Goal: Register for event/course: Sign up to attend an event or enroll in a course

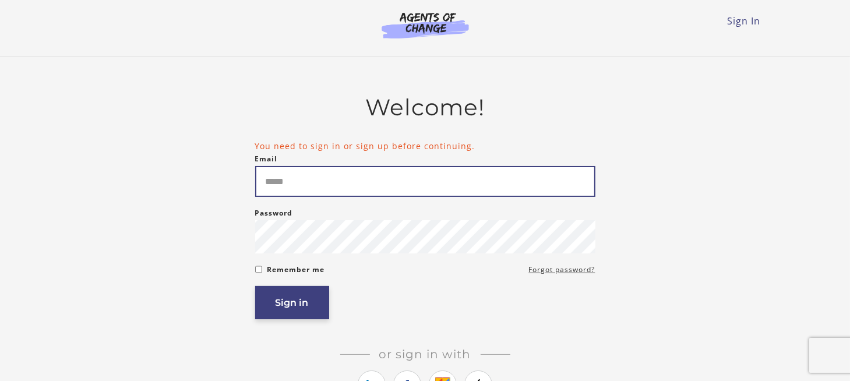
type input "**********"
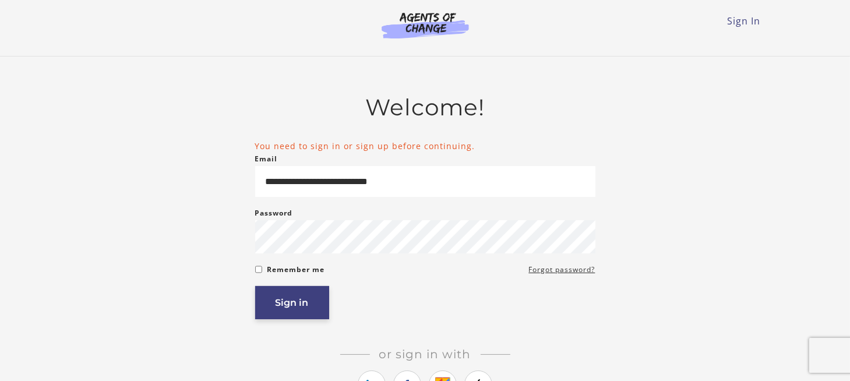
click at [299, 303] on button "Sign in" at bounding box center [292, 302] width 74 height 33
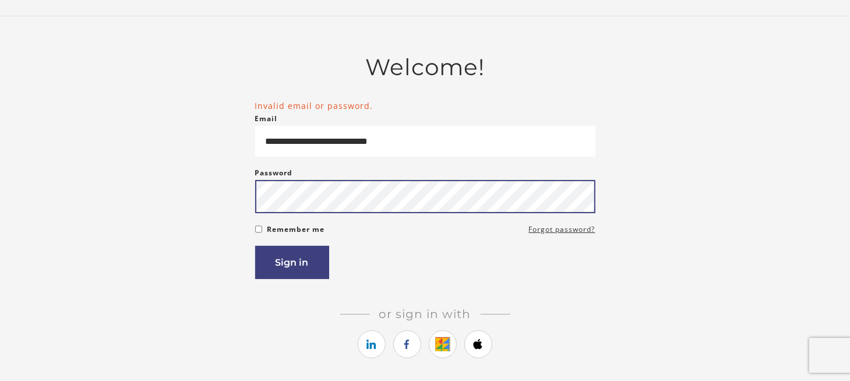
scroll to position [58, 0]
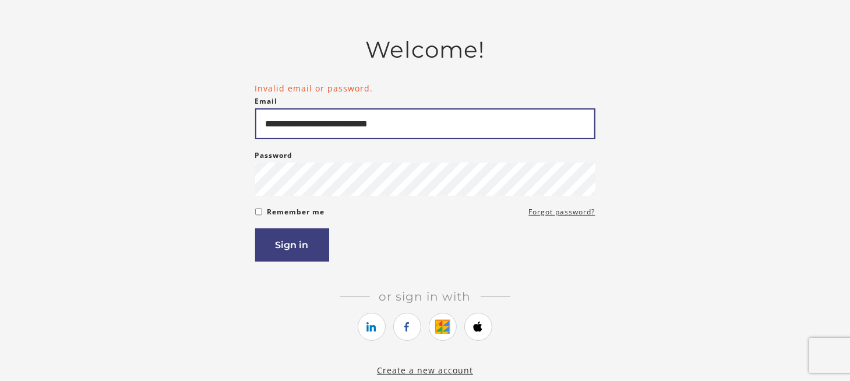
click at [341, 126] on input "**********" at bounding box center [425, 123] width 340 height 31
type input "**********"
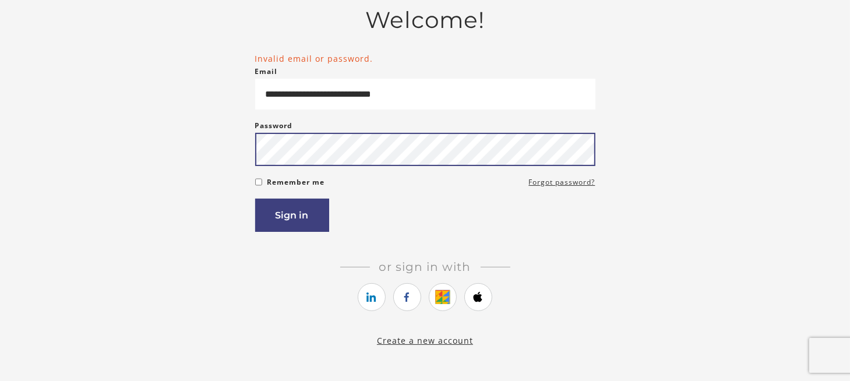
scroll to position [0, 0]
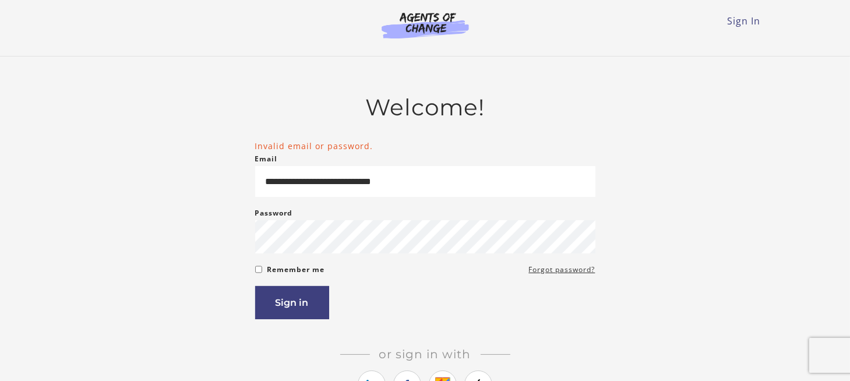
click at [289, 149] on li "Invalid email or password." at bounding box center [425, 146] width 340 height 12
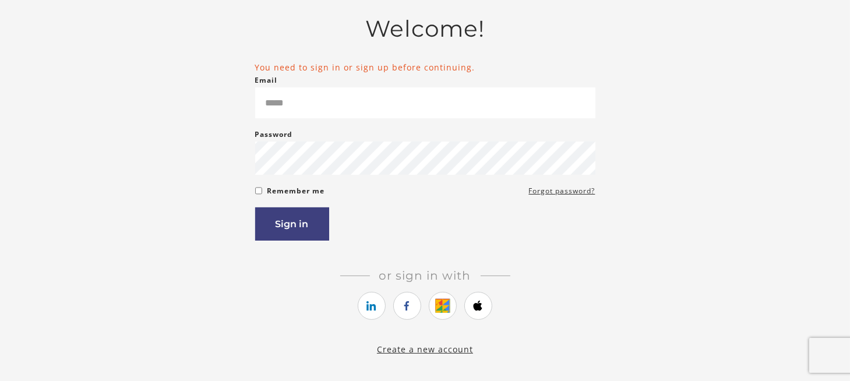
scroll to position [58, 0]
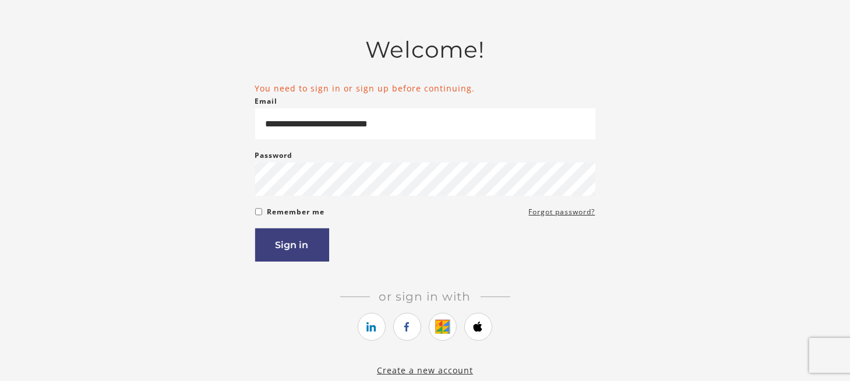
click at [361, 92] on li "You need to sign in or sign up before continuing." at bounding box center [425, 88] width 340 height 12
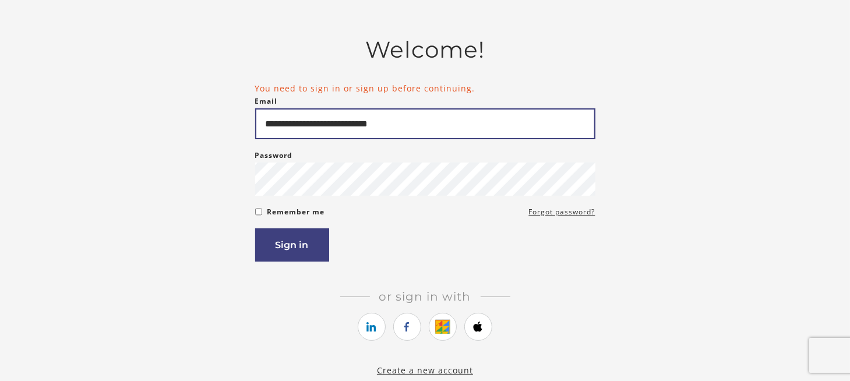
click at [341, 125] on input "**********" at bounding box center [425, 123] width 340 height 31
type input "**********"
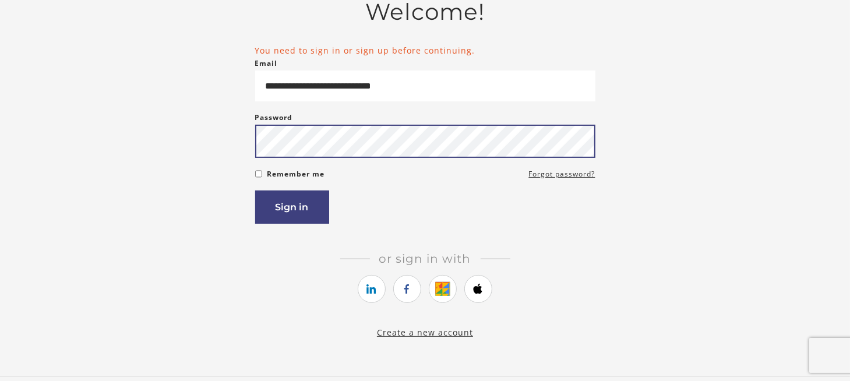
scroll to position [116, 0]
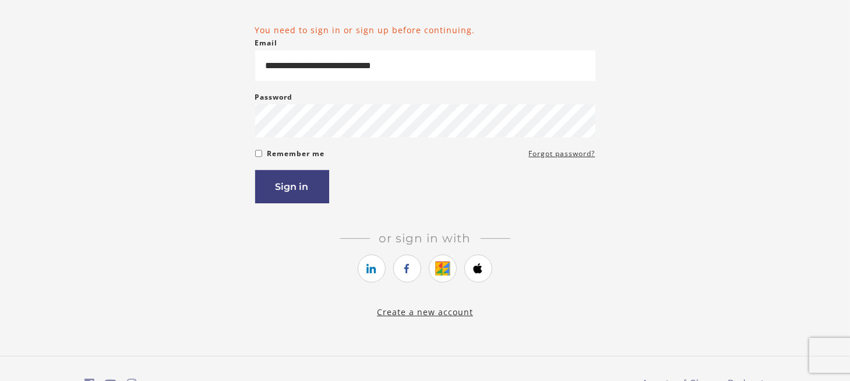
click at [416, 314] on link "Create a new account" at bounding box center [425, 311] width 96 height 11
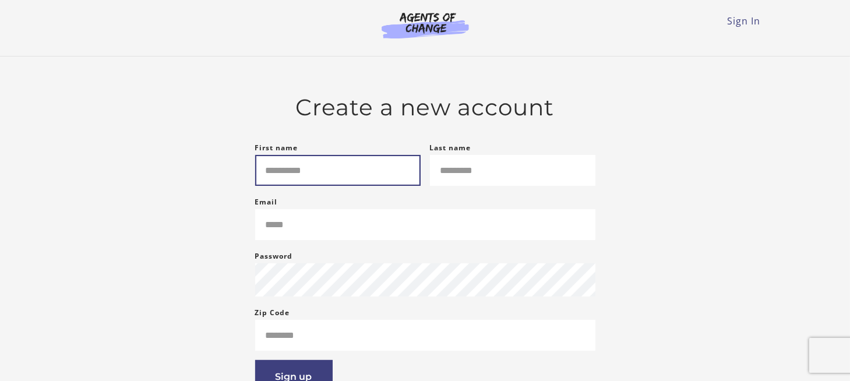
click at [274, 171] on input "First name" at bounding box center [337, 170] width 165 height 31
type input "****"
type input "*****"
type input "**********"
type input "*****"
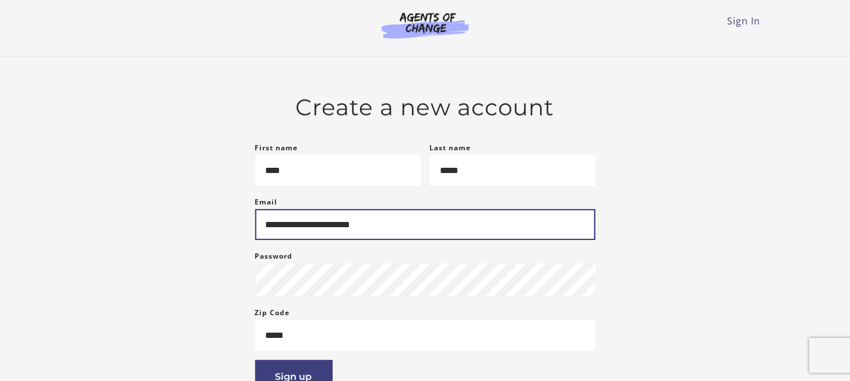
click at [290, 229] on input "**********" at bounding box center [425, 224] width 340 height 31
drag, startPoint x: 379, startPoint y: 231, endPoint x: 246, endPoint y: 236, distance: 133.5
click at [246, 236] on div "**********" at bounding box center [425, 301] width 680 height 415
click at [337, 236] on input "*********" at bounding box center [425, 224] width 340 height 31
click at [341, 230] on input "*********" at bounding box center [425, 224] width 340 height 31
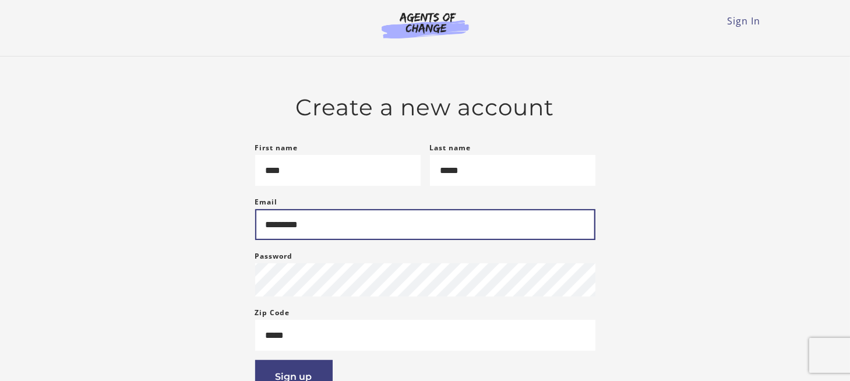
click at [389, 232] on input "*********" at bounding box center [425, 224] width 340 height 31
type input "**********"
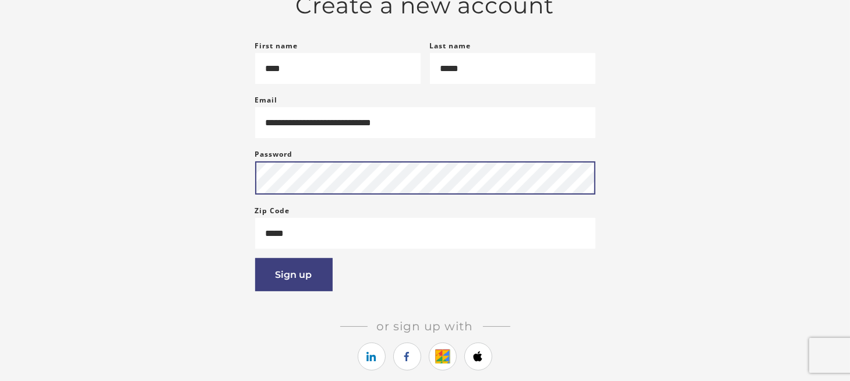
scroll to position [116, 0]
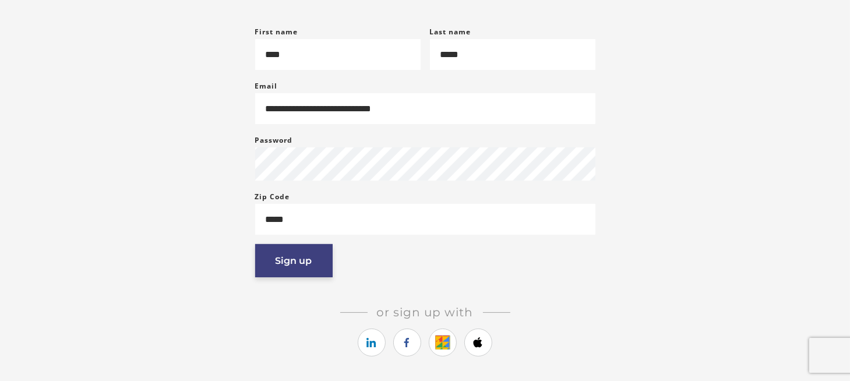
click at [285, 267] on button "Sign up" at bounding box center [293, 260] width 77 height 33
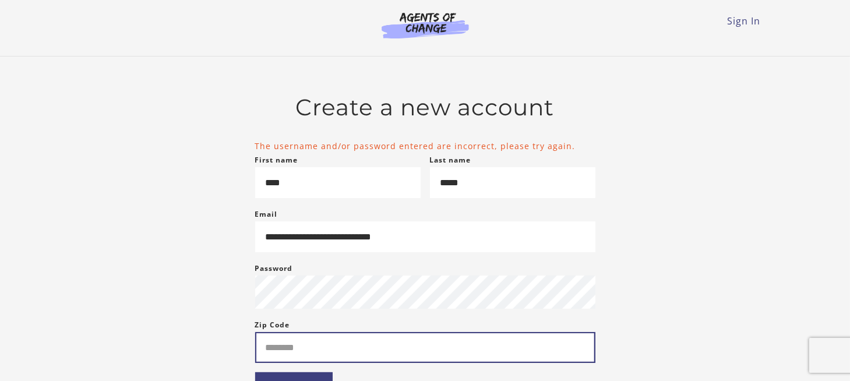
click at [289, 348] on input "Zip Code" at bounding box center [425, 347] width 340 height 31
type input "*****"
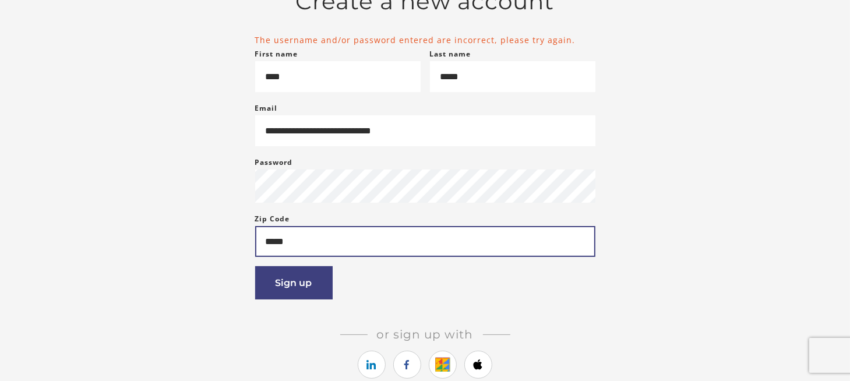
scroll to position [116, 0]
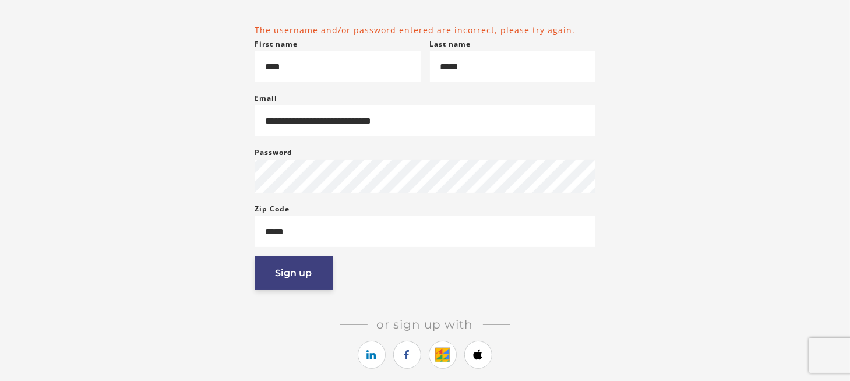
click at [282, 277] on button "Sign up" at bounding box center [293, 272] width 77 height 33
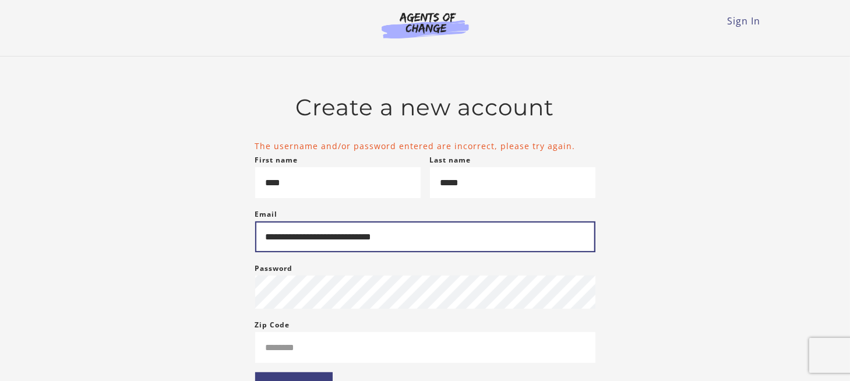
click at [344, 239] on input "**********" at bounding box center [425, 236] width 340 height 31
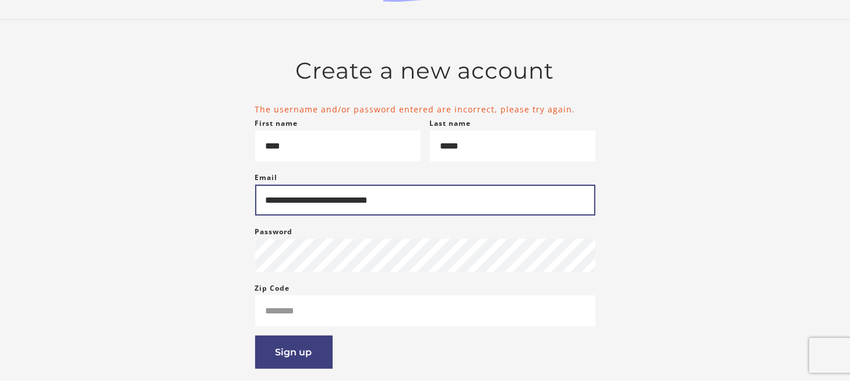
scroll to position [58, 0]
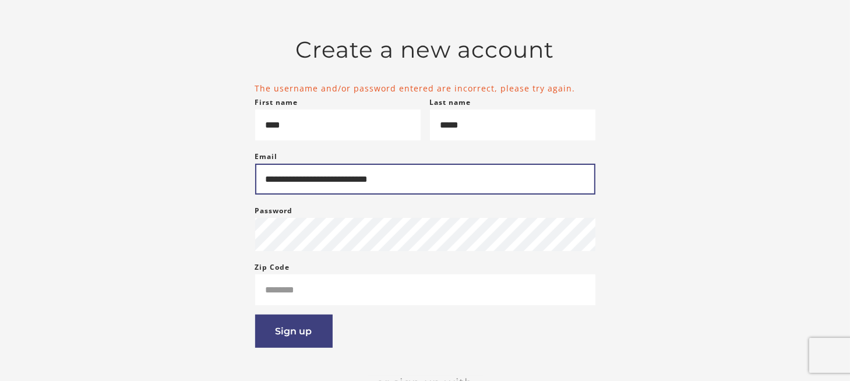
type input "**********"
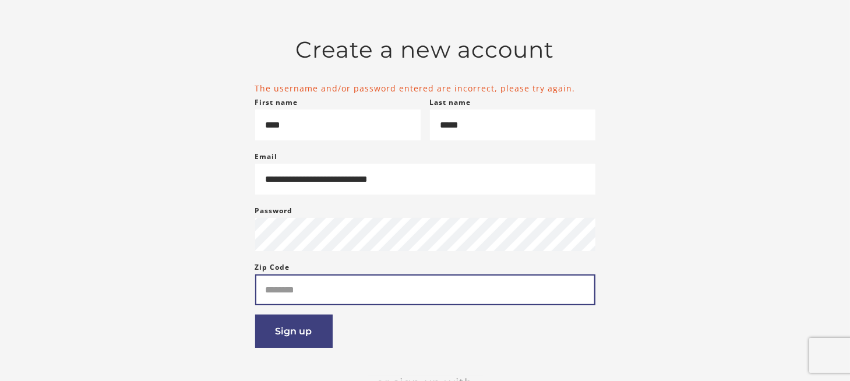
click at [292, 300] on input "Zip Code" at bounding box center [425, 289] width 340 height 31
type input "*****"
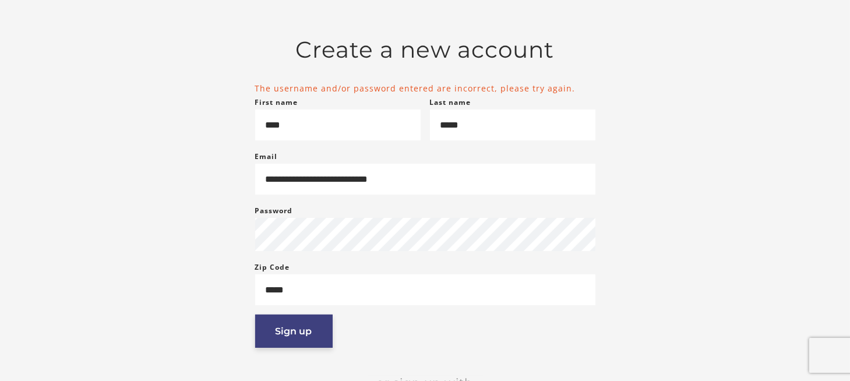
click at [305, 335] on button "Sign up" at bounding box center [293, 330] width 77 height 33
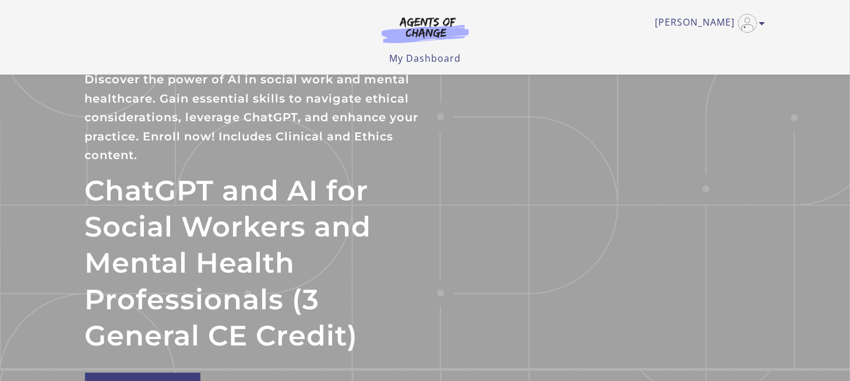
scroll to position [58, 0]
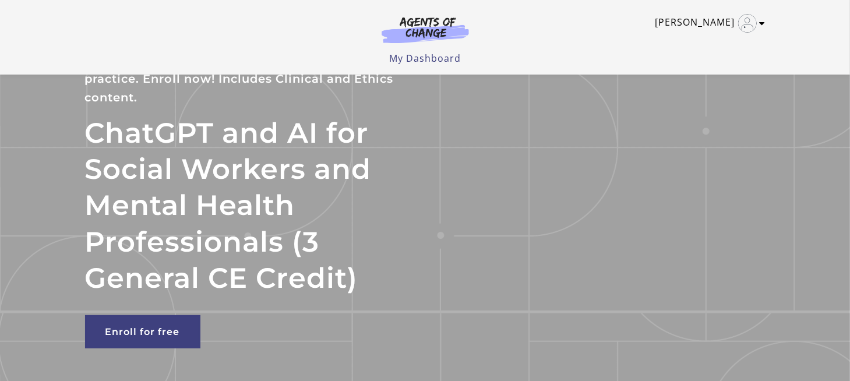
click at [761, 22] on icon "Toggle menu" at bounding box center [762, 23] width 6 height 9
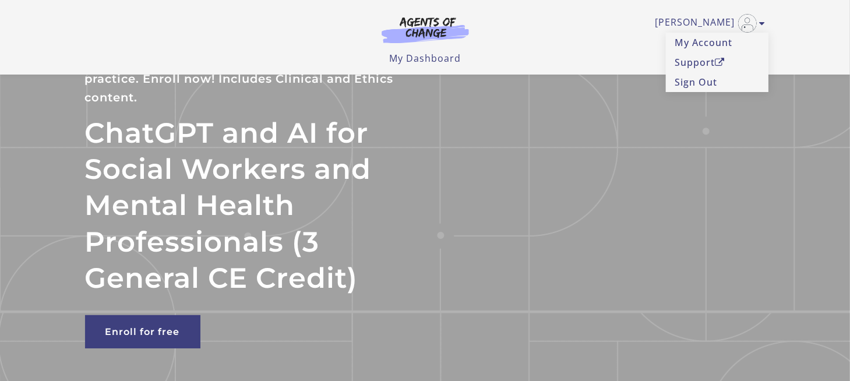
click at [531, 28] on ul "Bill S My Account Support Sign Out" at bounding box center [425, 23] width 680 height 19
click at [136, 326] on link "Enroll for free" at bounding box center [142, 331] width 115 height 33
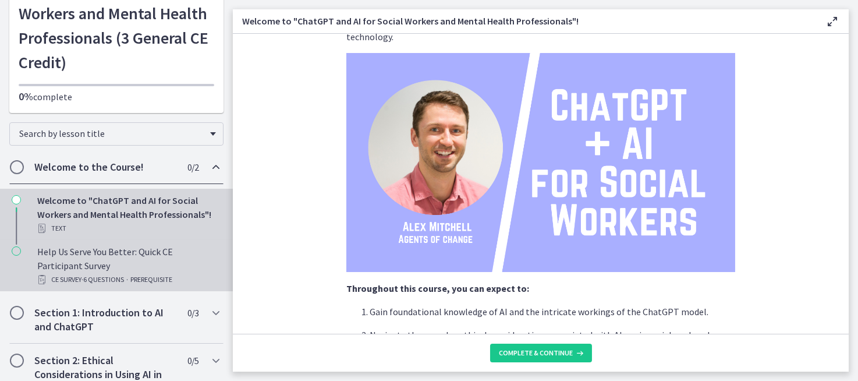
scroll to position [116, 0]
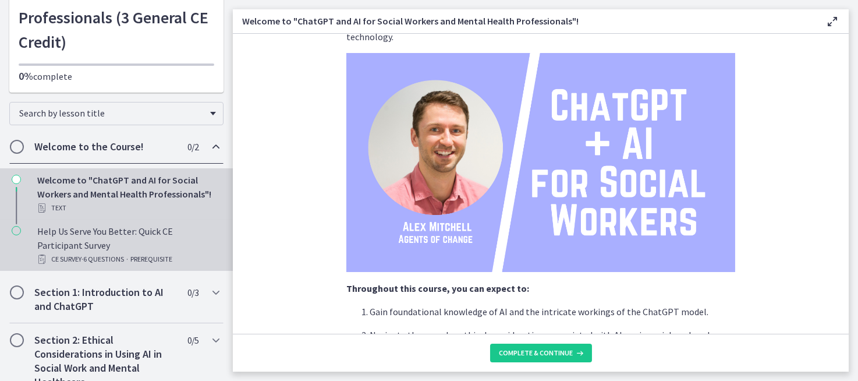
click at [129, 228] on div "Help Us Serve You Better: Quick CE Participant Survey CE Survey · 6 Questions ·…" at bounding box center [128, 245] width 182 height 42
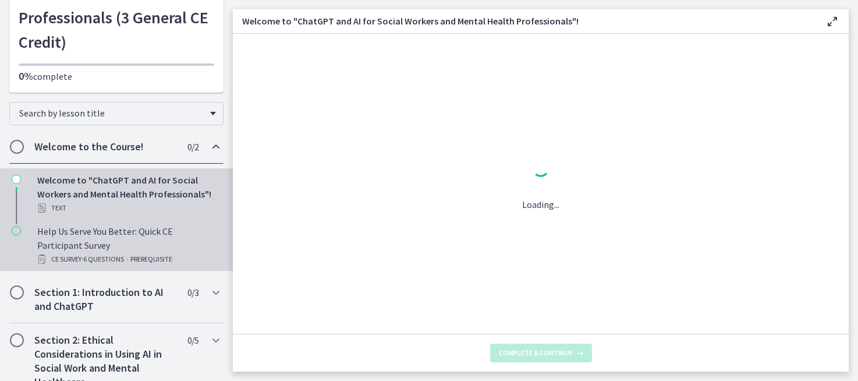
scroll to position [0, 0]
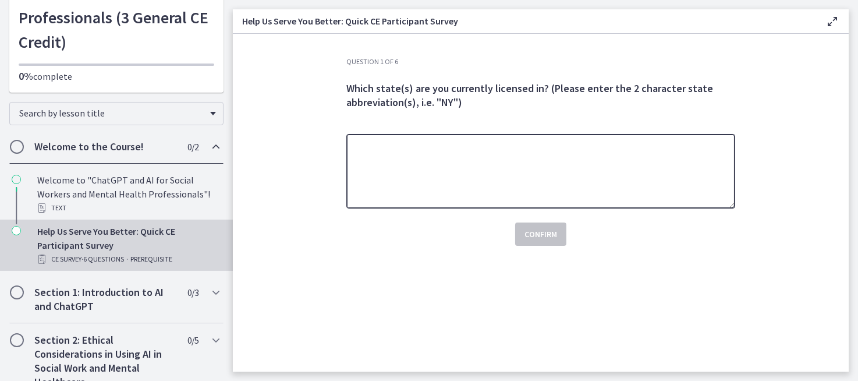
click at [380, 183] on textarea at bounding box center [541, 171] width 389 height 75
type textarea "**"
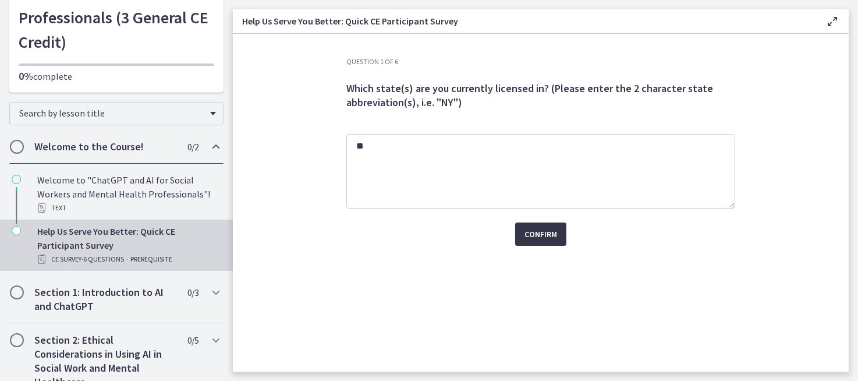
click at [526, 229] on span "Confirm" at bounding box center [541, 234] width 33 height 14
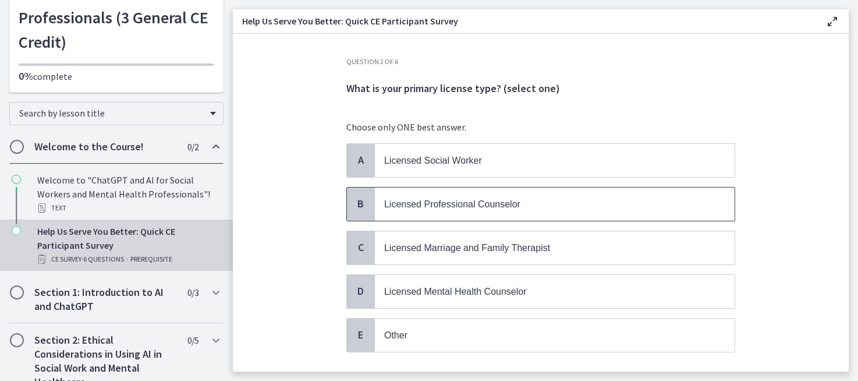
click at [361, 203] on span "B" at bounding box center [361, 204] width 14 height 14
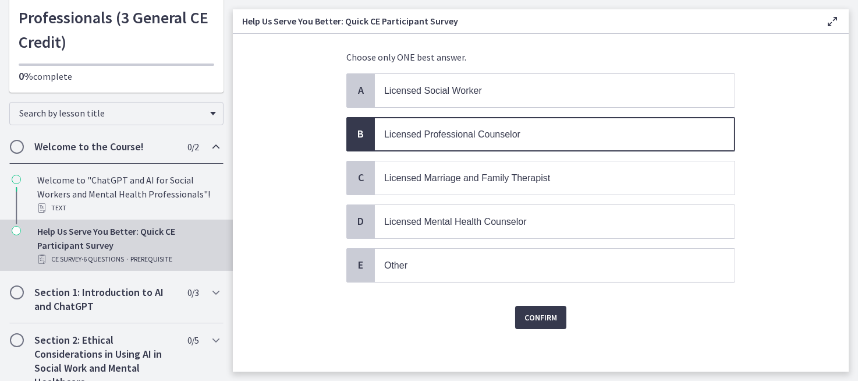
scroll to position [70, 0]
click at [519, 315] on button "Confirm" at bounding box center [540, 316] width 51 height 23
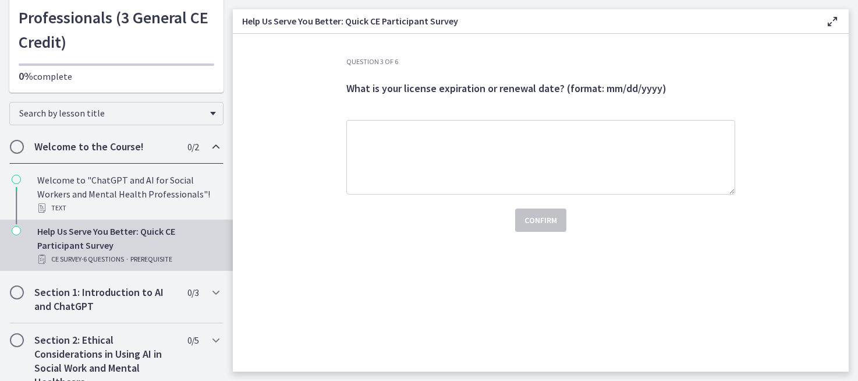
scroll to position [0, 0]
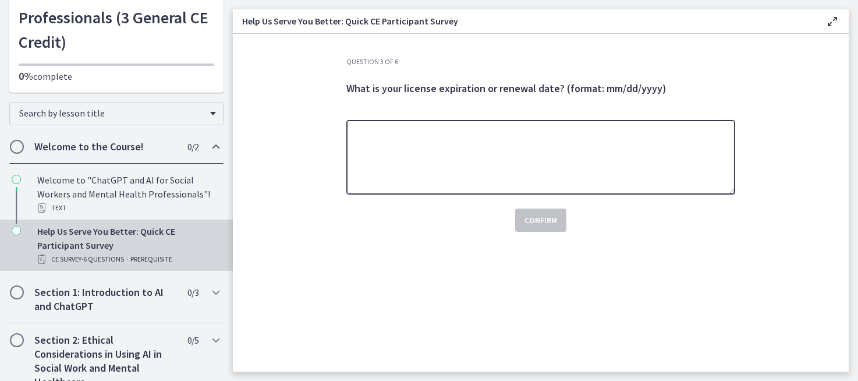
click at [363, 141] on textarea at bounding box center [541, 157] width 389 height 75
type textarea "**********"
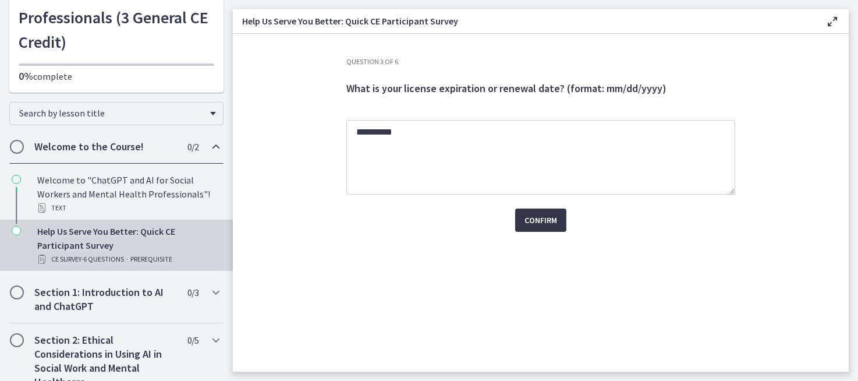
click at [545, 223] on span "Confirm" at bounding box center [541, 220] width 33 height 14
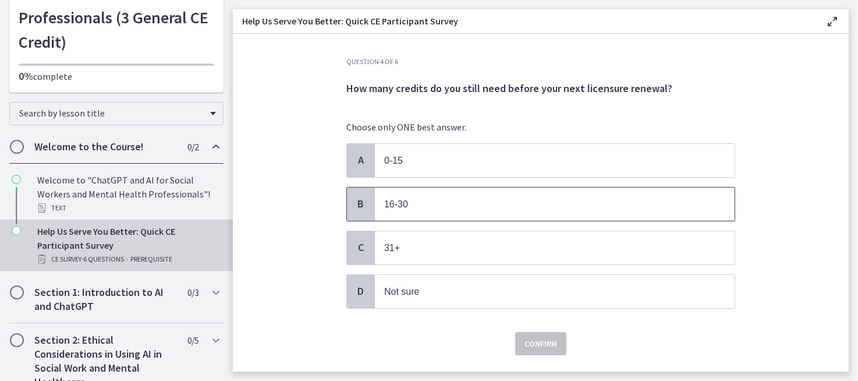
click at [358, 202] on span "B" at bounding box center [361, 204] width 14 height 14
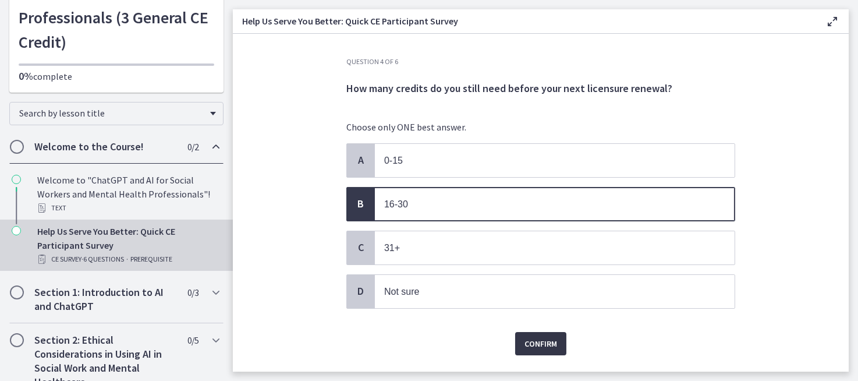
click at [534, 347] on span "Confirm" at bounding box center [541, 344] width 33 height 14
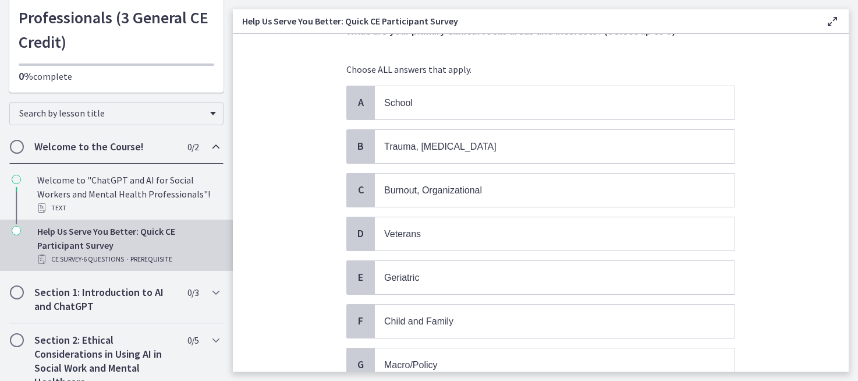
scroll to position [116, 0]
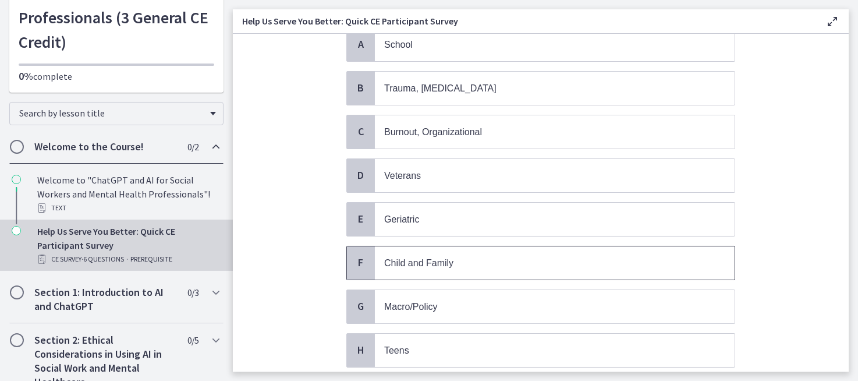
click at [356, 260] on span "F" at bounding box center [361, 263] width 14 height 14
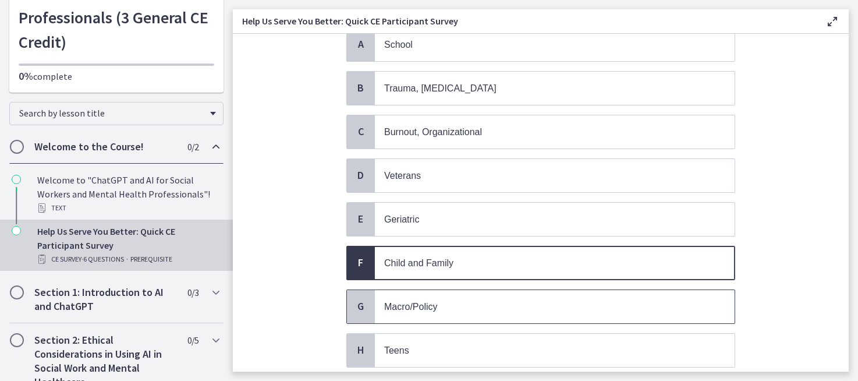
scroll to position [175, 0]
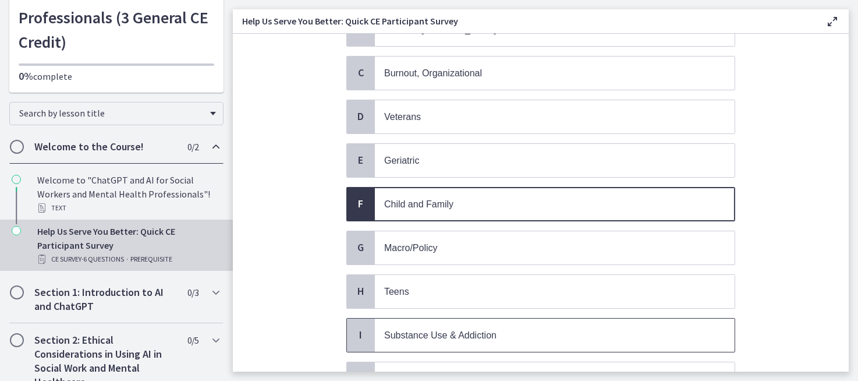
click at [354, 329] on span "I" at bounding box center [361, 335] width 14 height 14
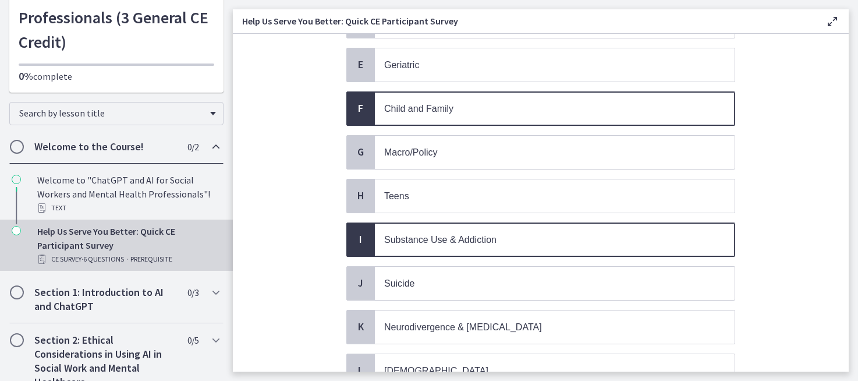
scroll to position [291, 0]
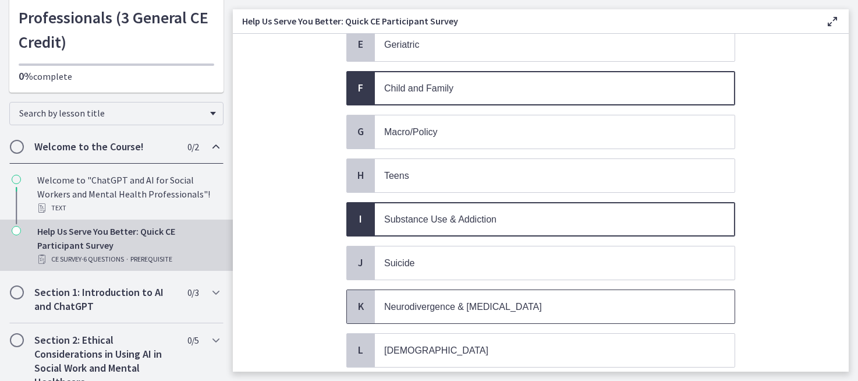
click at [358, 299] on span "K" at bounding box center [361, 306] width 14 height 14
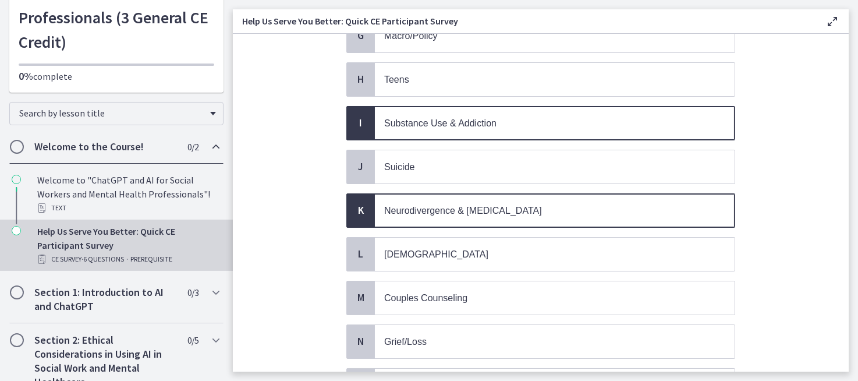
scroll to position [408, 0]
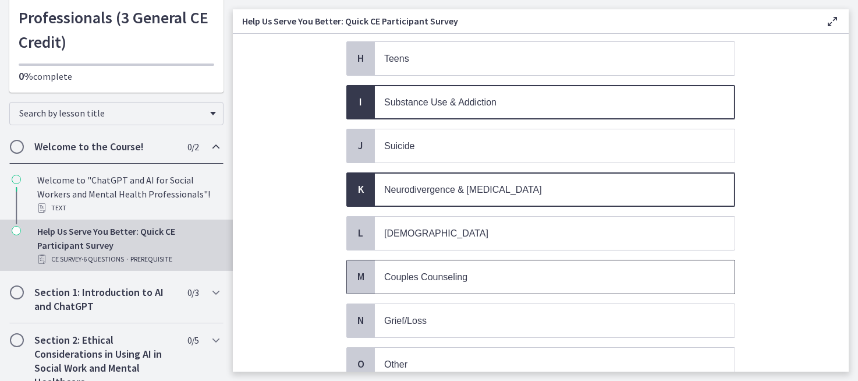
click at [361, 270] on span "M" at bounding box center [361, 277] width 14 height 14
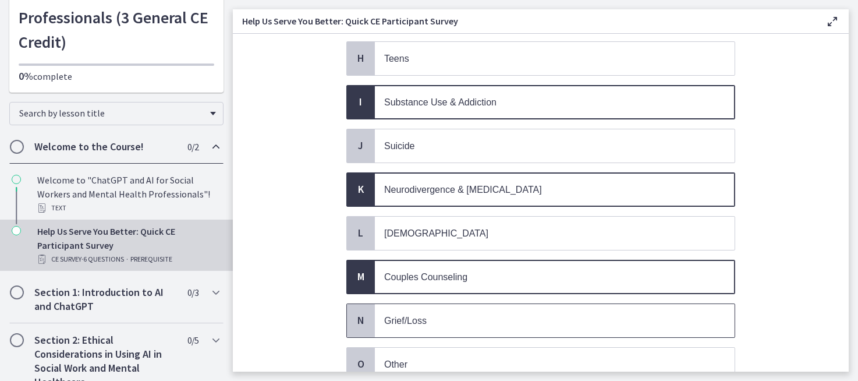
scroll to position [465, 0]
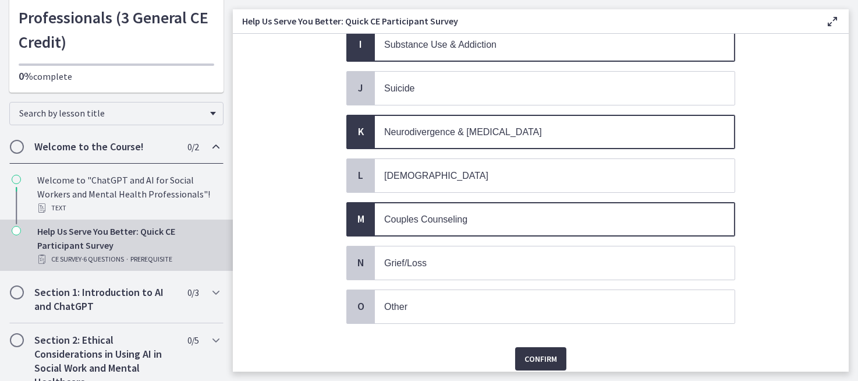
click at [542, 352] on span "Confirm" at bounding box center [541, 359] width 33 height 14
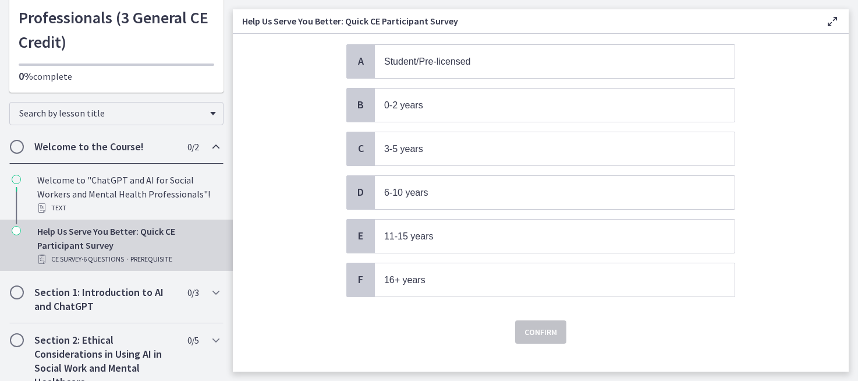
scroll to position [113, 0]
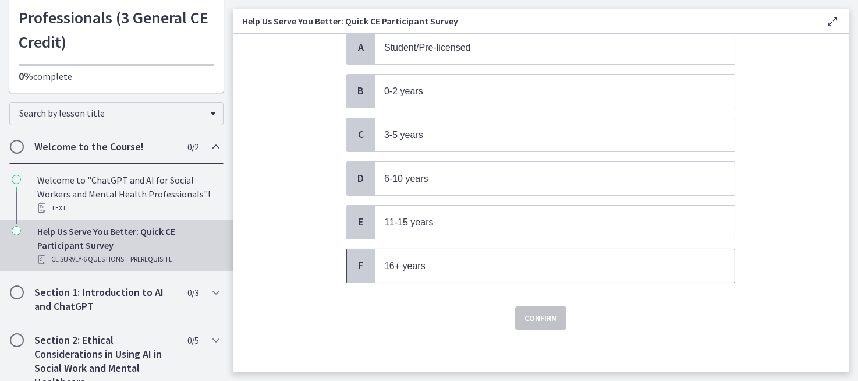
click at [361, 263] on span "F" at bounding box center [361, 266] width 14 height 14
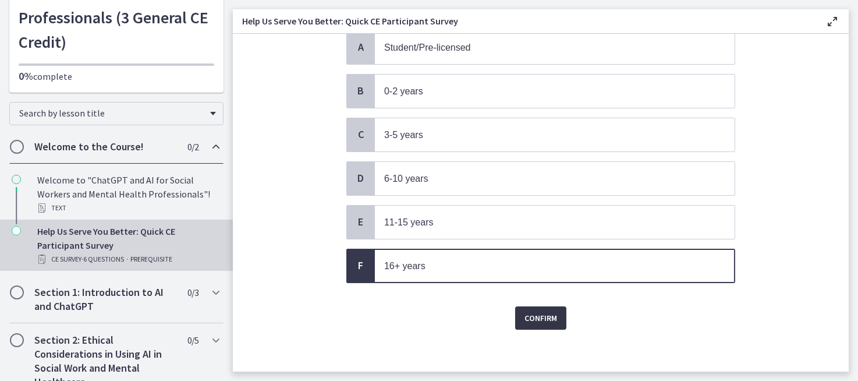
click at [549, 320] on button "Confirm" at bounding box center [540, 317] width 51 height 23
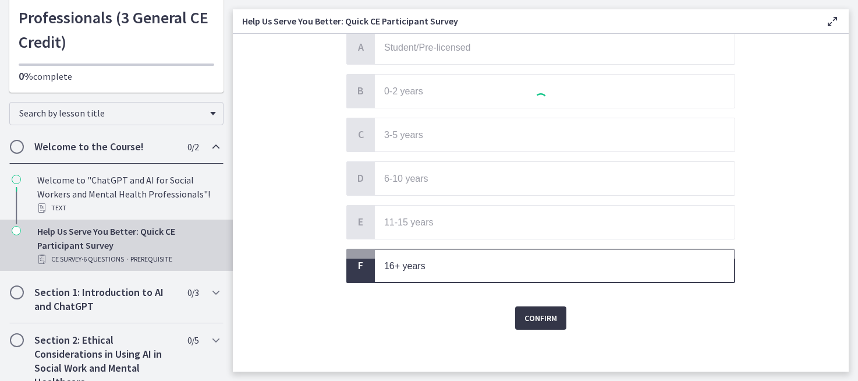
scroll to position [0, 0]
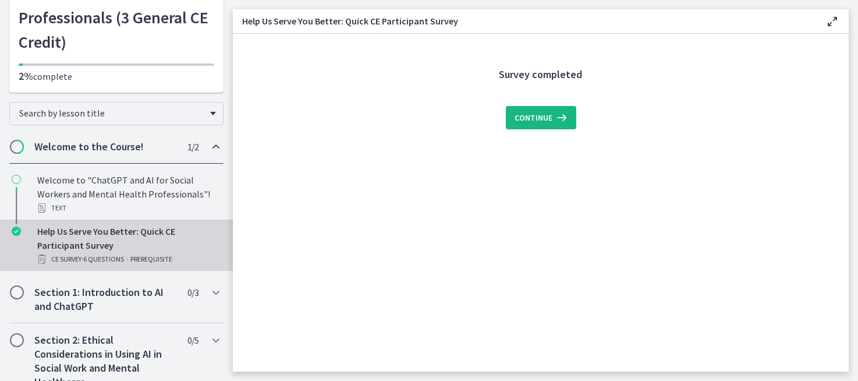
click at [538, 121] on span "Continue" at bounding box center [534, 118] width 38 height 14
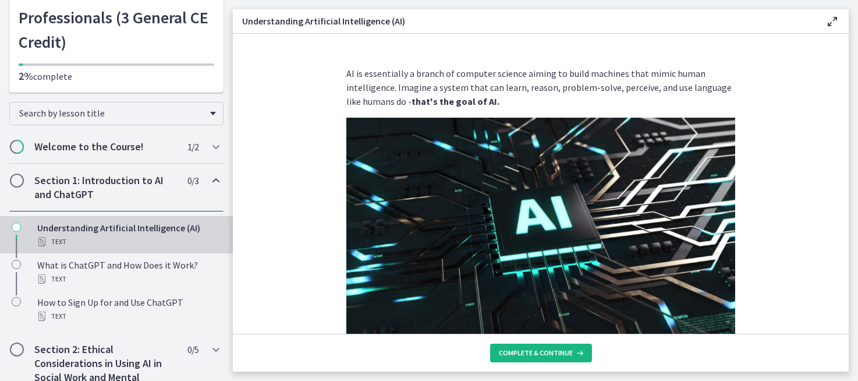
click at [538, 348] on span "Complete & continue" at bounding box center [537, 352] width 74 height 9
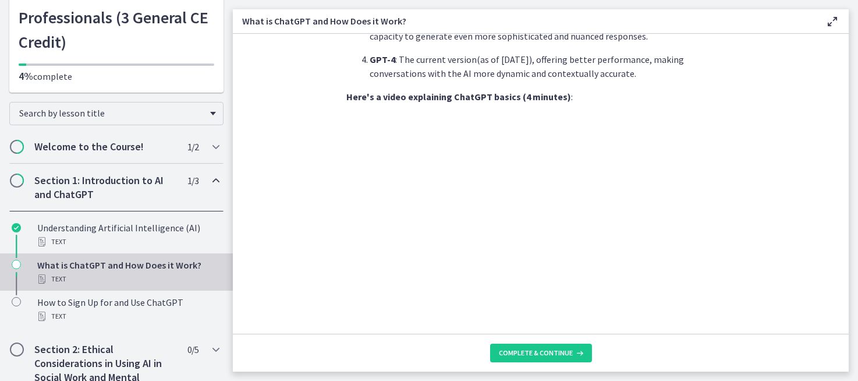
scroll to position [582, 0]
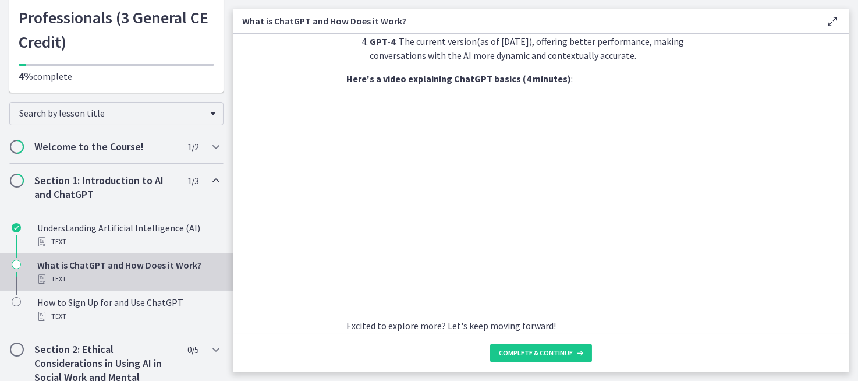
click at [477, 73] on strong "Here's a video explaining ChatGPT basics (4 minutes)" at bounding box center [459, 79] width 225 height 12
click at [545, 73] on strong "Here's a video explaining ChatGPT basics (4 minutes)" at bounding box center [459, 79] width 225 height 12
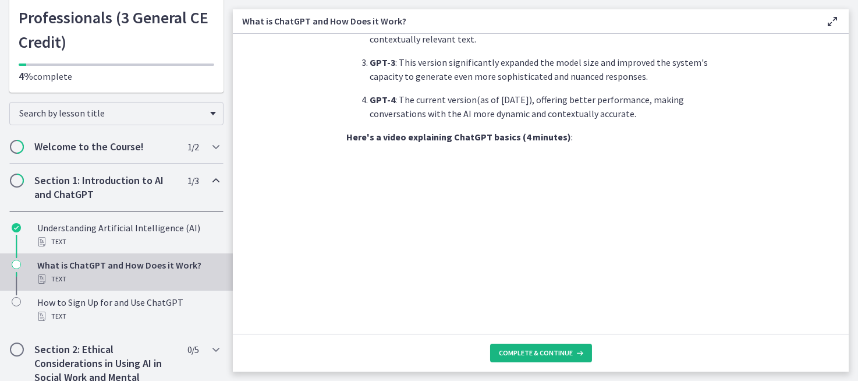
click at [522, 355] on span "Complete & continue" at bounding box center [537, 352] width 74 height 9
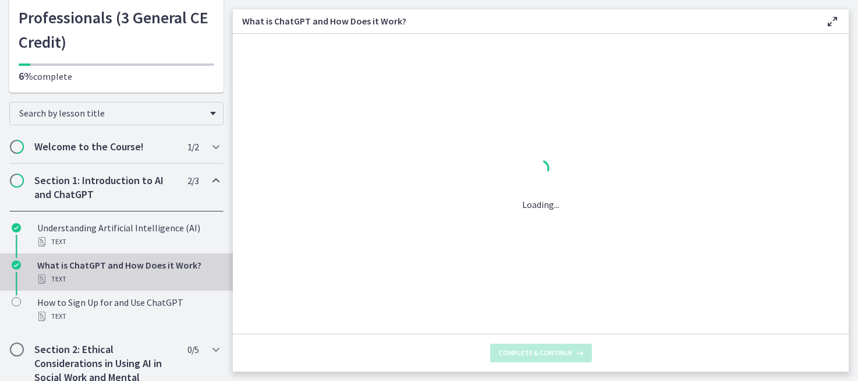
scroll to position [0, 0]
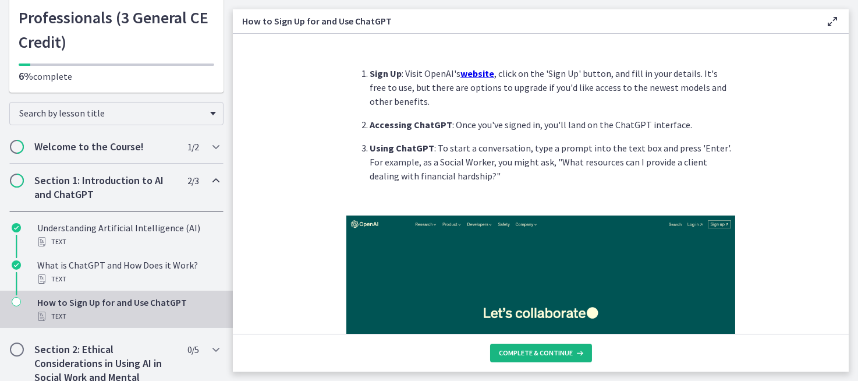
click at [522, 357] on span "Complete & continue" at bounding box center [537, 352] width 74 height 9
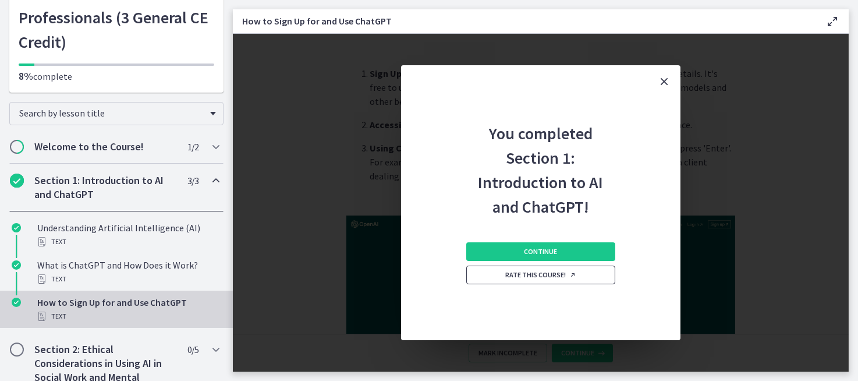
click at [545, 275] on span "Rate this course!" at bounding box center [541, 274] width 71 height 9
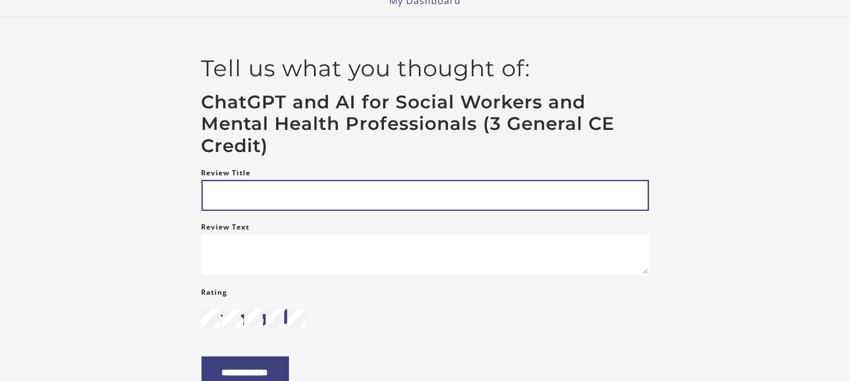
click at [223, 190] on input "Review Title" at bounding box center [425, 195] width 447 height 31
type input "**********"
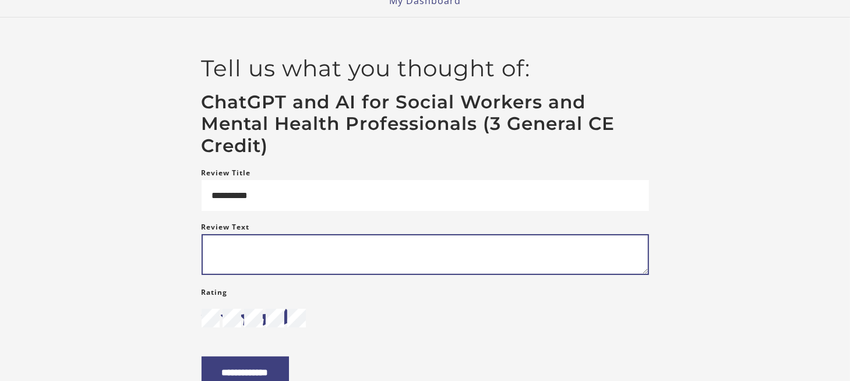
click at [231, 249] on textarea "Review Text" at bounding box center [425, 254] width 447 height 41
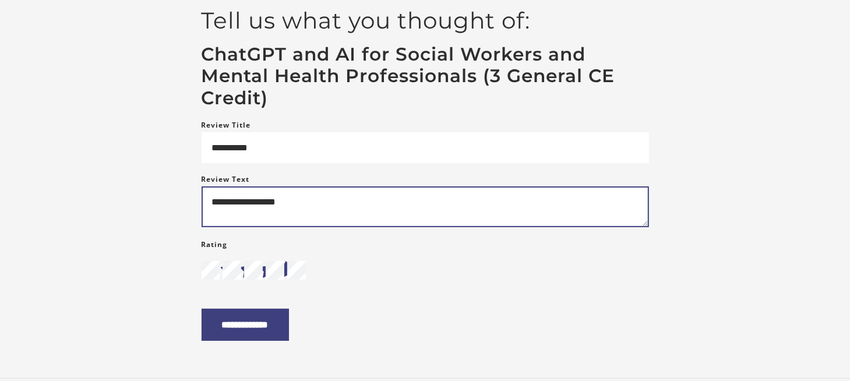
scroll to position [175, 0]
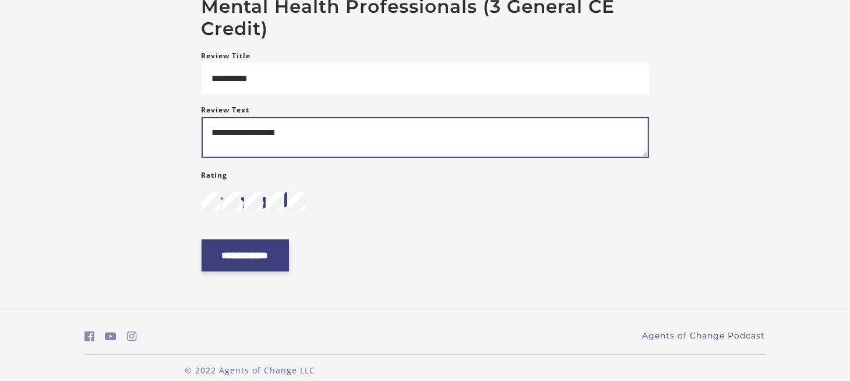
type textarea "**********"
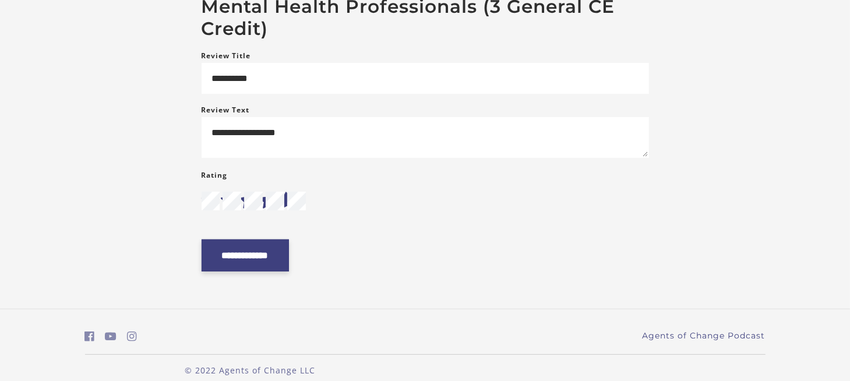
click at [248, 260] on input "**********" at bounding box center [245, 255] width 87 height 32
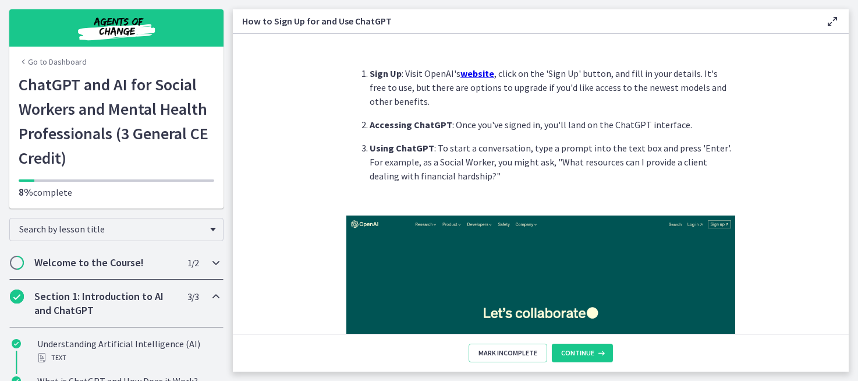
click at [17, 264] on span "Chapters" at bounding box center [17, 263] width 12 height 12
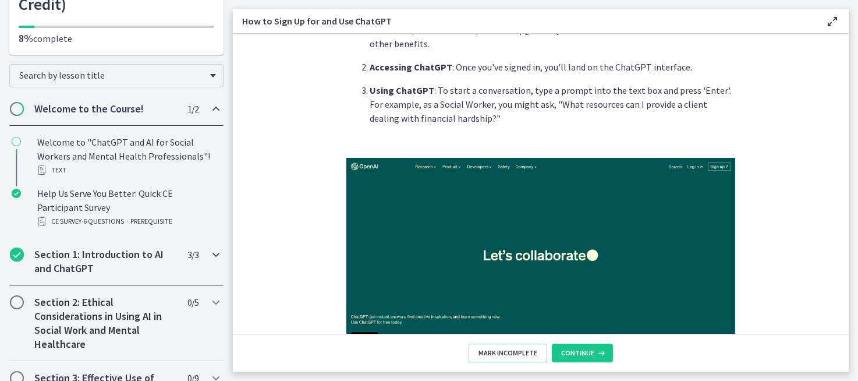
scroll to position [175, 0]
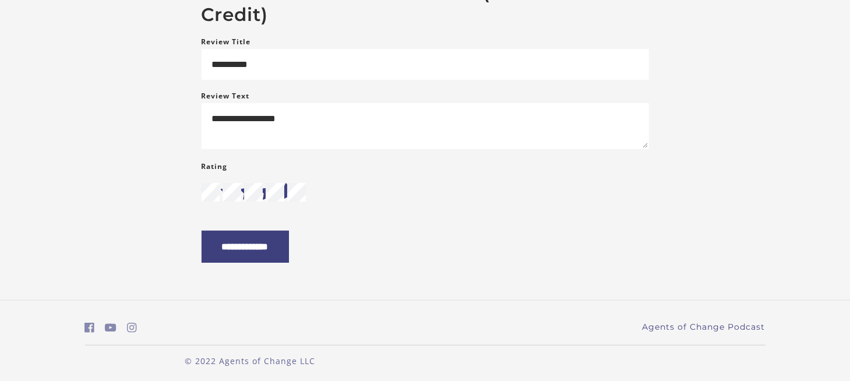
scroll to position [196, 0]
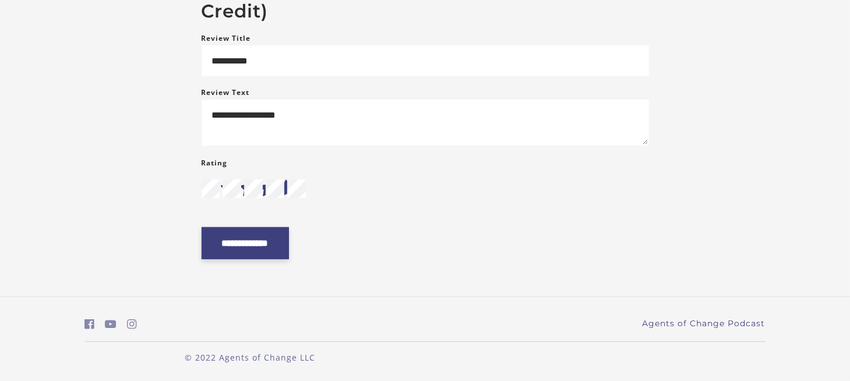
click at [261, 236] on input "**********" at bounding box center [245, 243] width 87 height 32
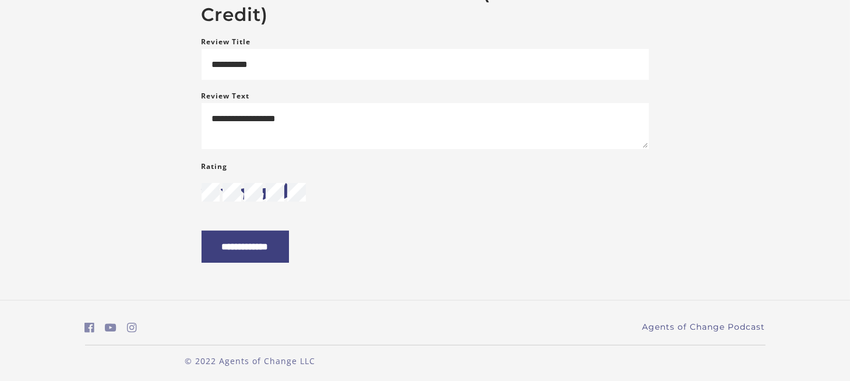
scroll to position [196, 0]
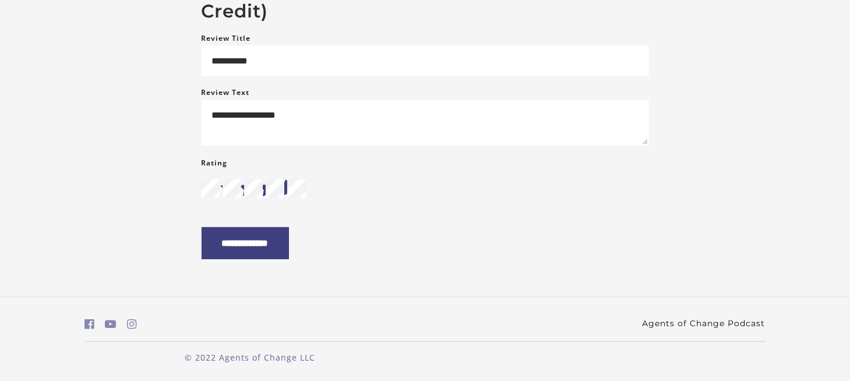
click at [648, 323] on link "Agents of Change Podcast" at bounding box center [703, 323] width 123 height 12
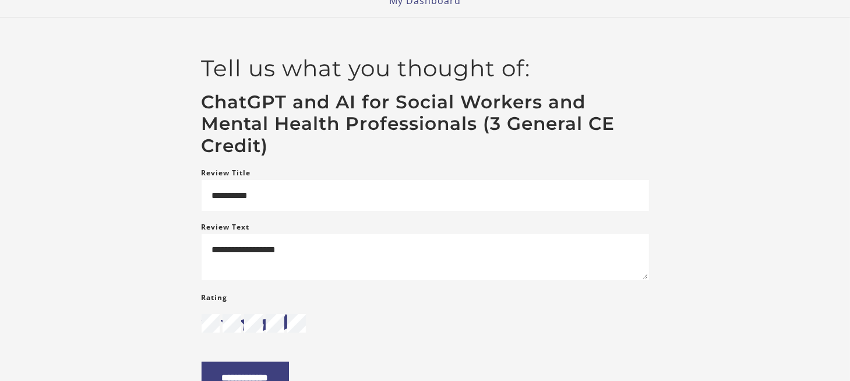
scroll to position [0, 0]
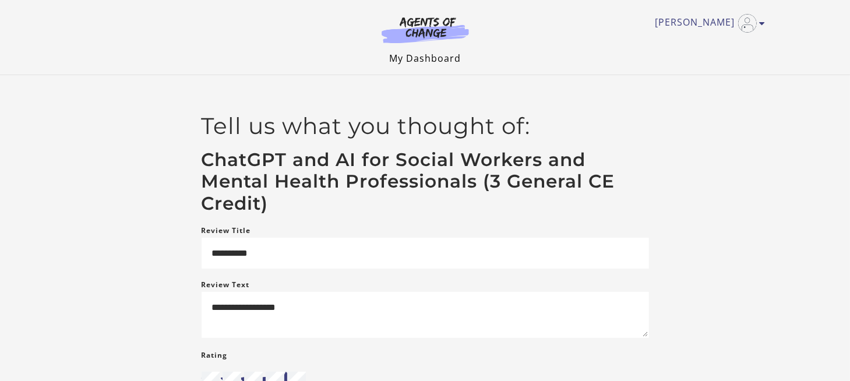
click at [429, 57] on link "My Dashboard" at bounding box center [425, 58] width 72 height 13
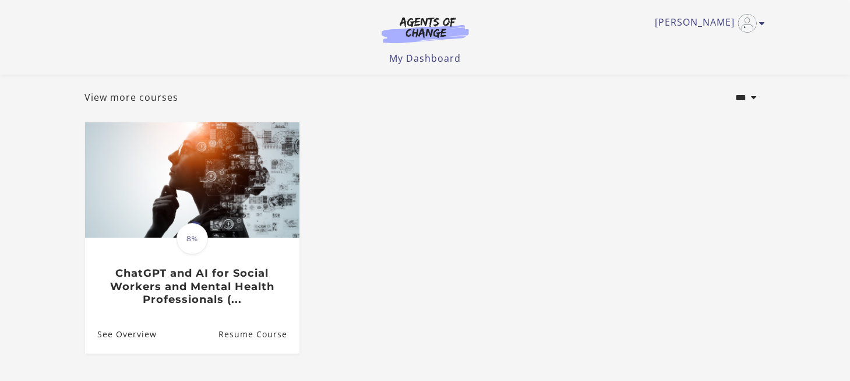
scroll to position [116, 0]
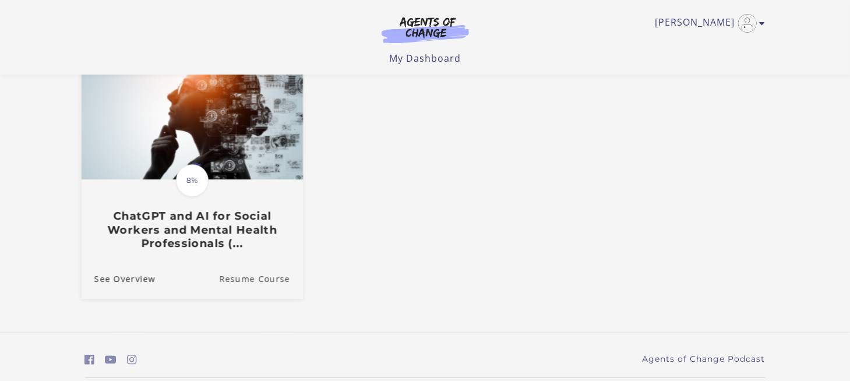
click at [238, 278] on link "Resume Course" at bounding box center [261, 279] width 84 height 39
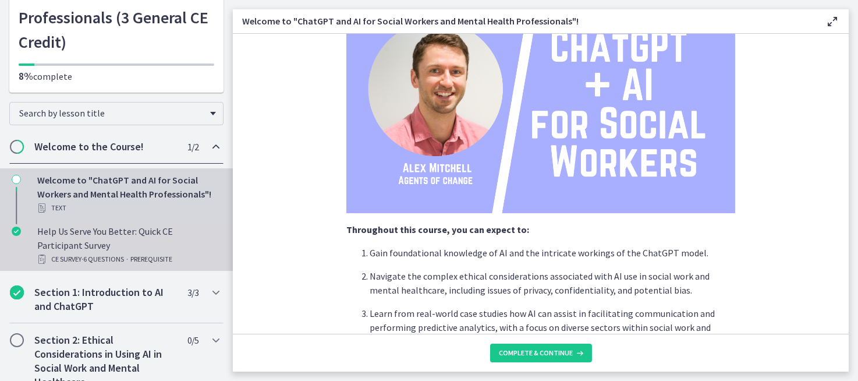
scroll to position [175, 0]
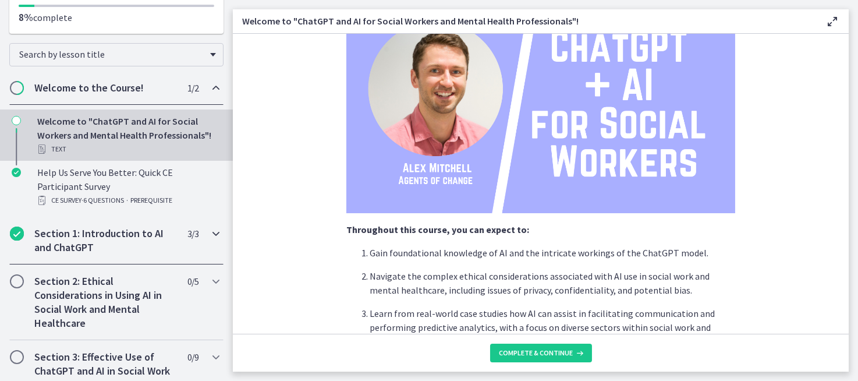
click at [97, 233] on h2 "Section 1: Introduction to AI and ChatGPT" at bounding box center [105, 241] width 142 height 28
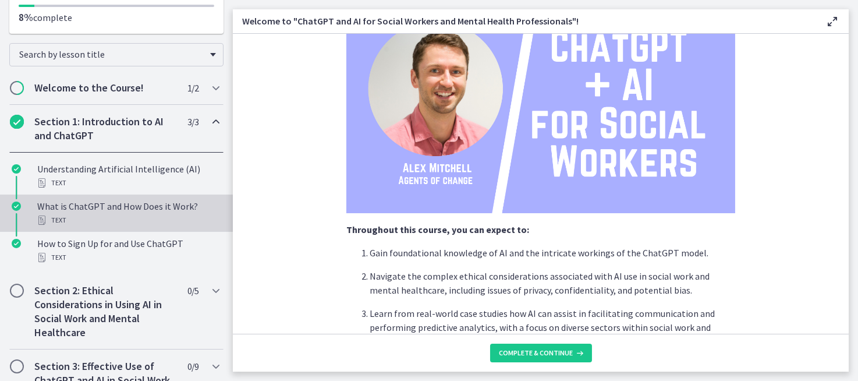
click at [152, 206] on div "What is ChatGPT and How Does it Work? Text" at bounding box center [128, 213] width 182 height 28
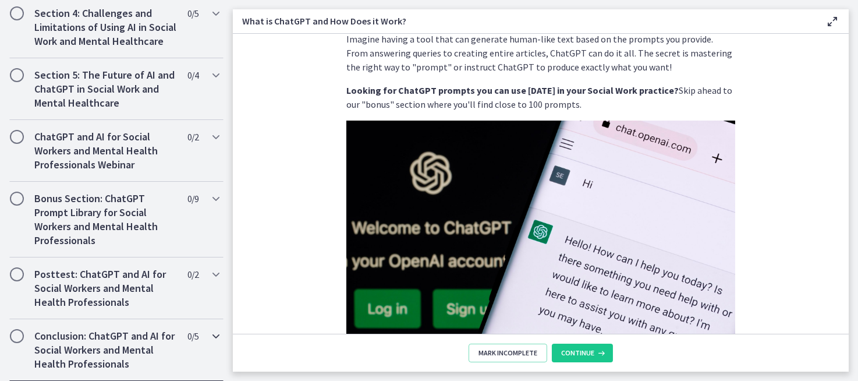
scroll to position [637, 0]
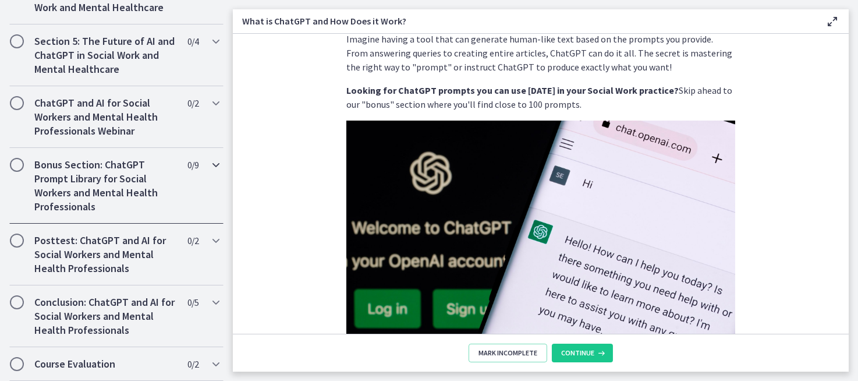
click at [101, 179] on h2 "Bonus Section: ChatGPT Prompt Library for Social Workers and Mental Health Prof…" at bounding box center [105, 186] width 142 height 56
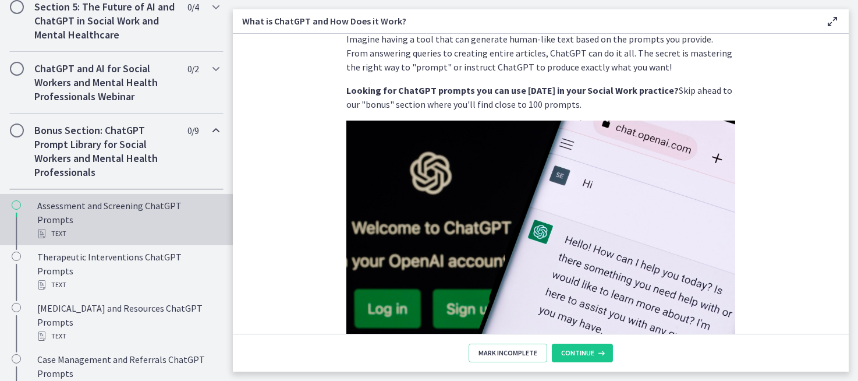
scroll to position [595, 0]
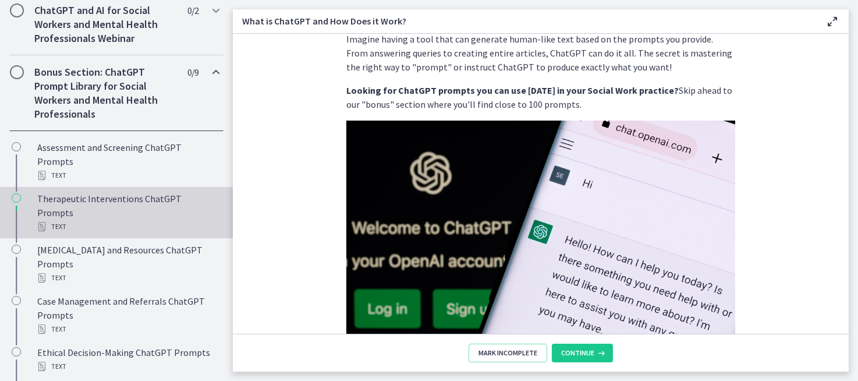
click at [131, 211] on div "Therapeutic Interventions ChatGPT Prompts Text" at bounding box center [128, 213] width 182 height 42
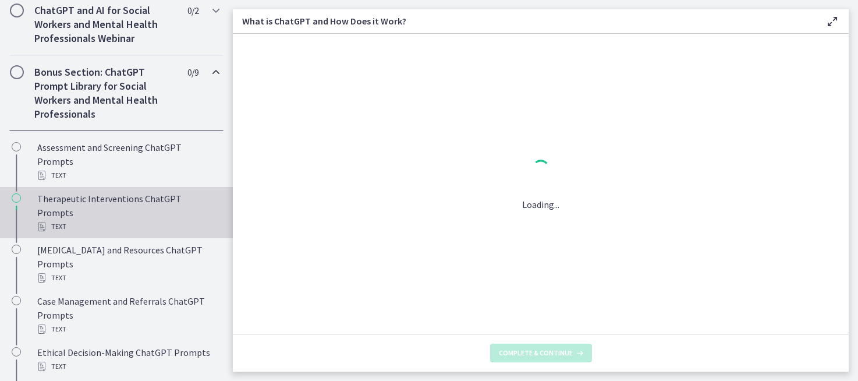
scroll to position [0, 0]
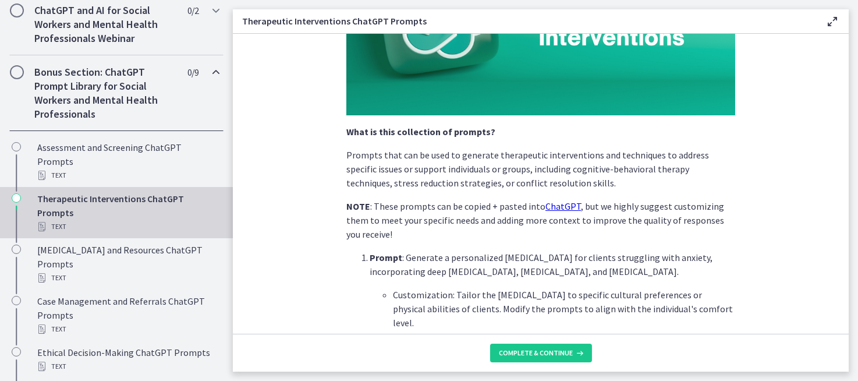
scroll to position [232, 0]
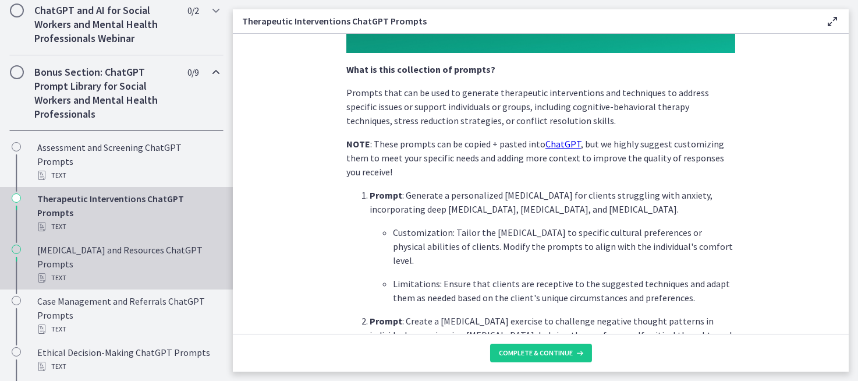
click at [87, 264] on div "[MEDICAL_DATA] and Resources ChatGPT Prompts Text" at bounding box center [128, 264] width 182 height 42
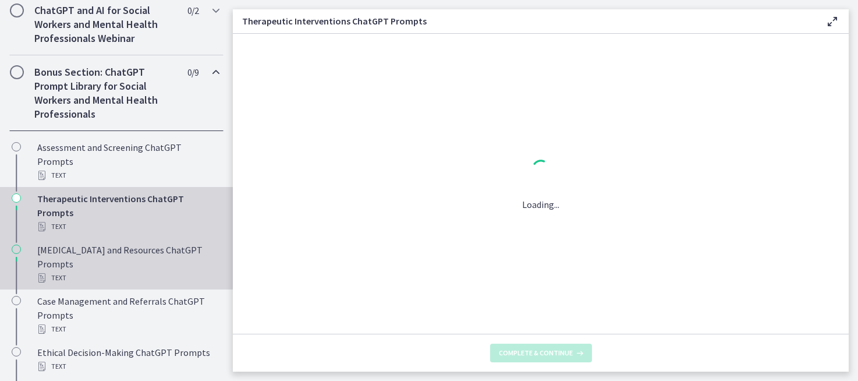
scroll to position [0, 0]
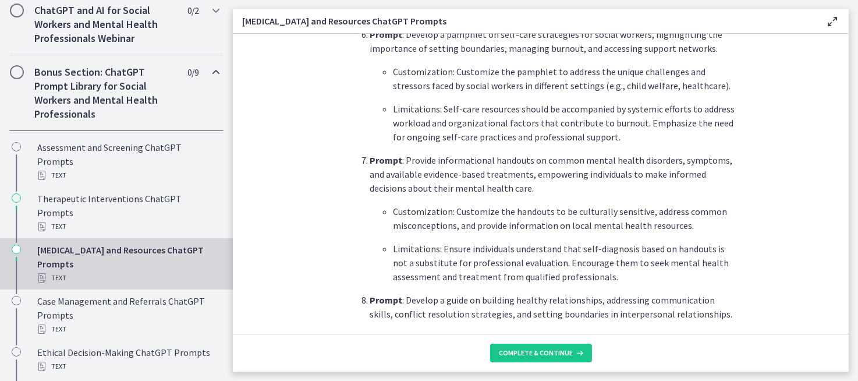
scroll to position [1164, 0]
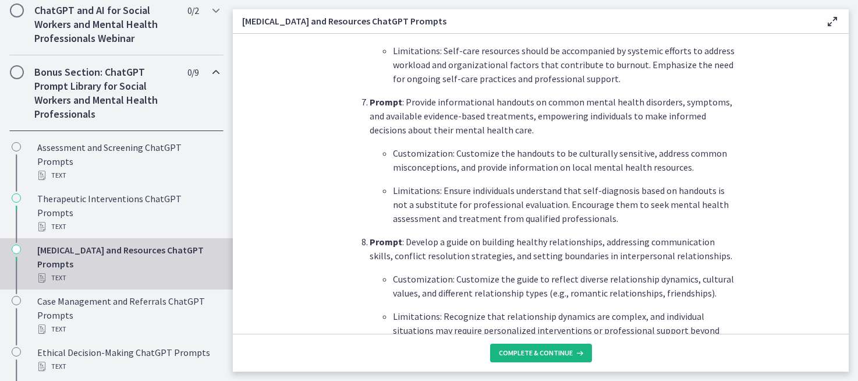
click at [529, 355] on span "Complete & continue" at bounding box center [537, 352] width 74 height 9
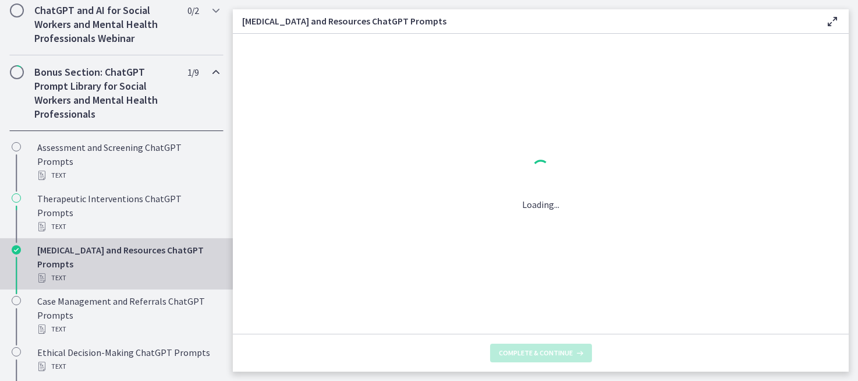
scroll to position [0, 0]
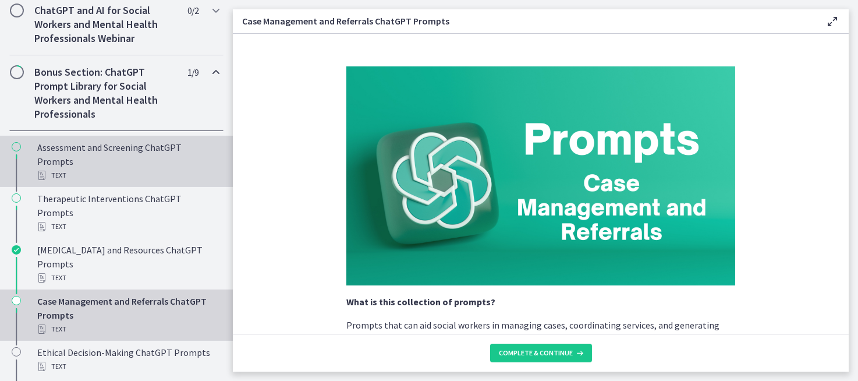
click at [77, 158] on div "Assessment and Screening ChatGPT Prompts Text" at bounding box center [128, 161] width 182 height 42
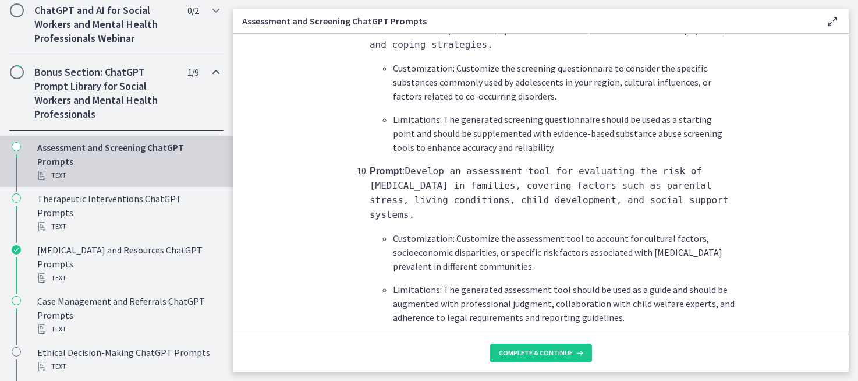
scroll to position [1789, 0]
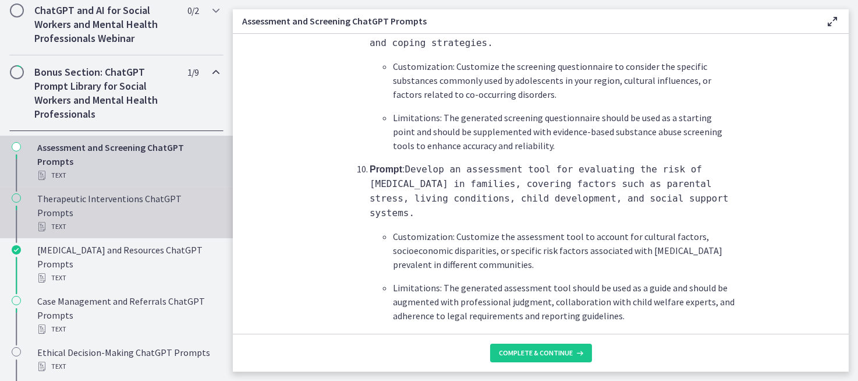
click at [17, 203] on icon "Chapters" at bounding box center [16, 197] width 9 height 9
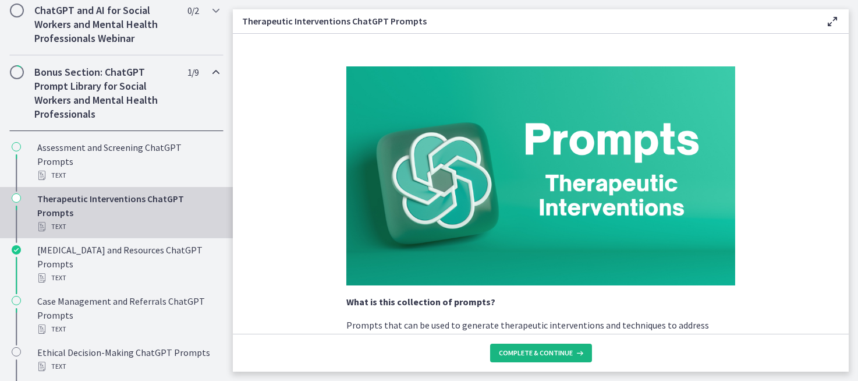
click at [535, 351] on span "Complete & continue" at bounding box center [537, 352] width 74 height 9
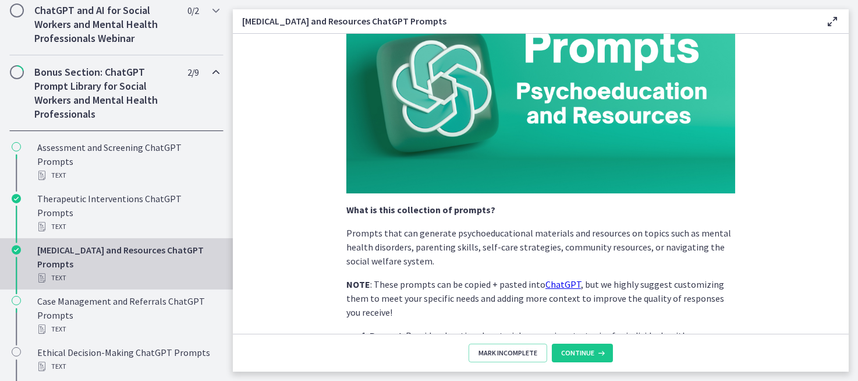
scroll to position [175, 0]
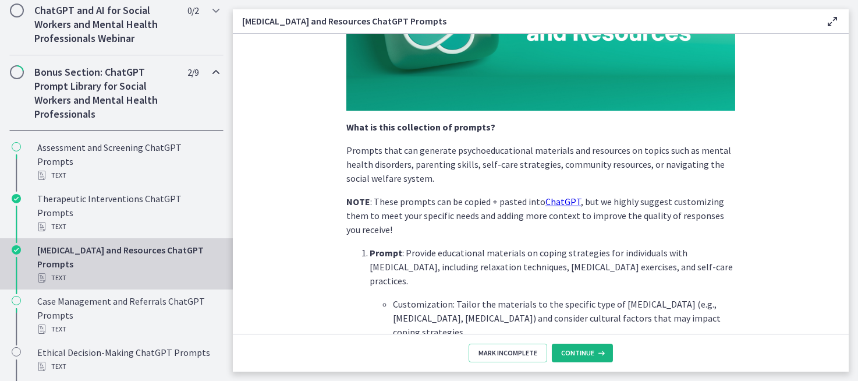
click at [574, 348] on span "Continue" at bounding box center [577, 352] width 33 height 9
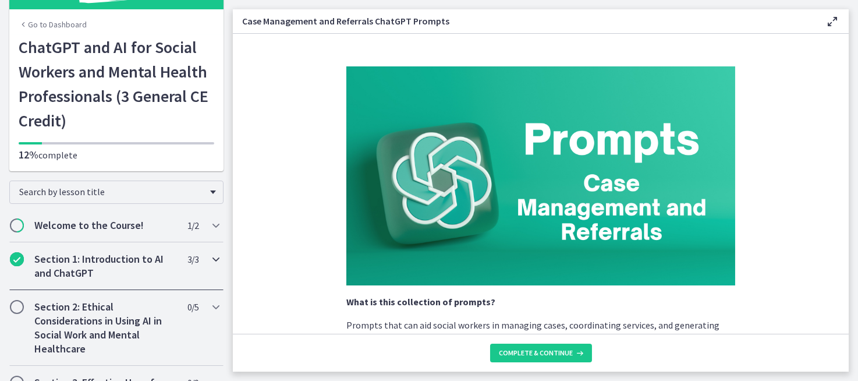
scroll to position [58, 0]
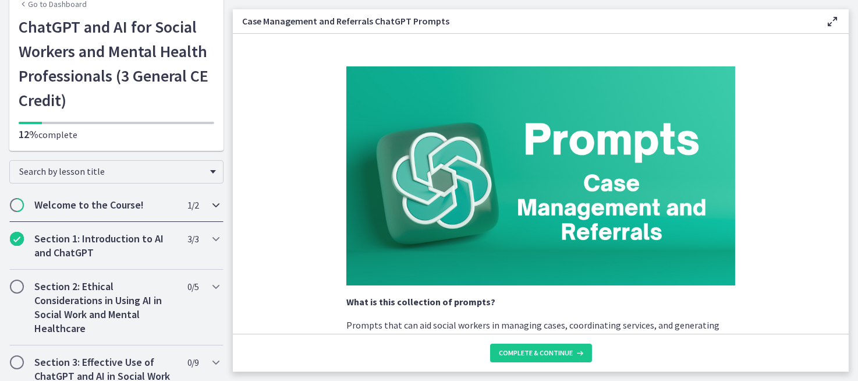
click at [17, 203] on span "Chapters" at bounding box center [17, 205] width 12 height 12
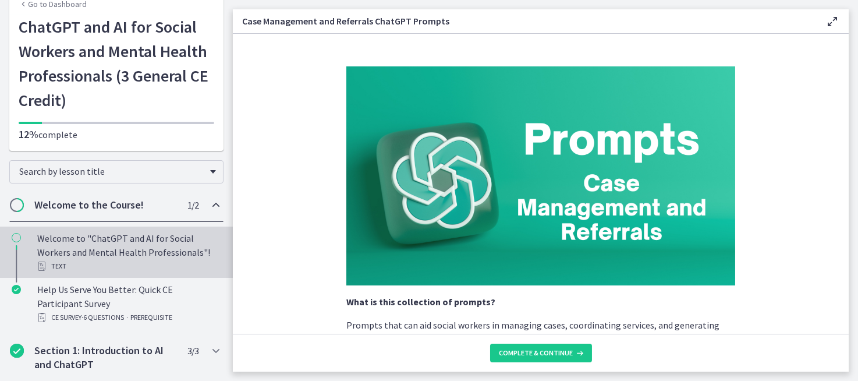
click at [63, 266] on div "Text" at bounding box center [128, 266] width 182 height 14
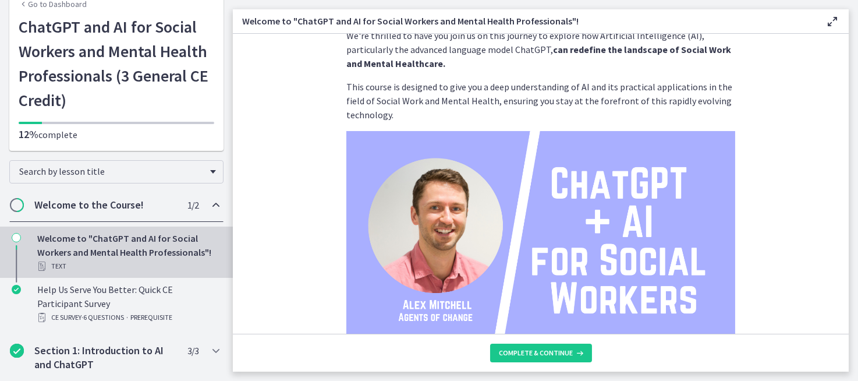
scroll to position [58, 0]
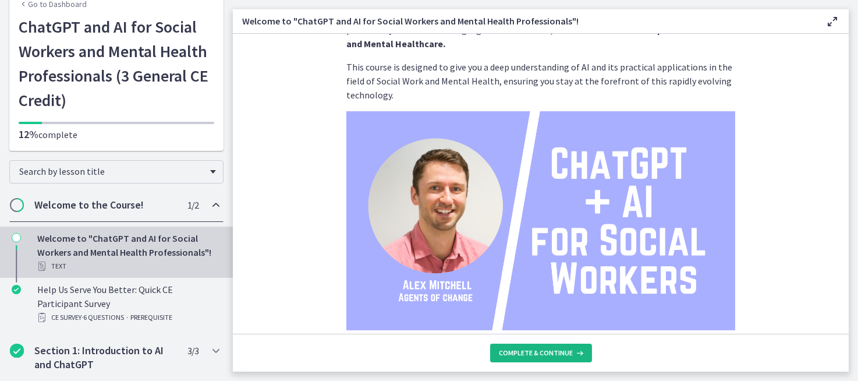
click at [527, 354] on span "Complete & continue" at bounding box center [537, 352] width 74 height 9
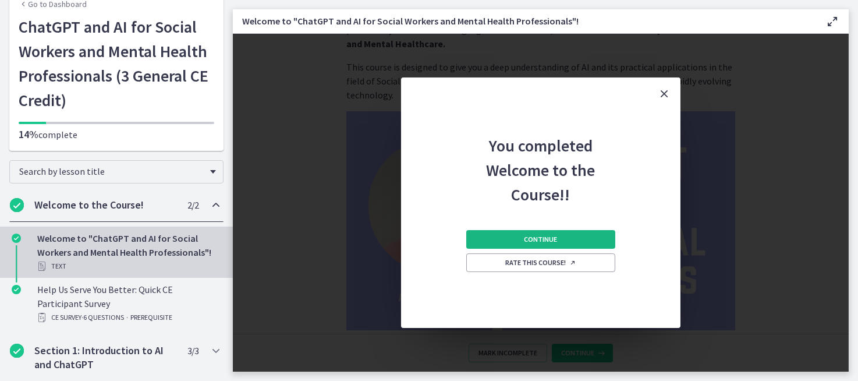
click at [531, 241] on span "Continue" at bounding box center [541, 239] width 33 height 9
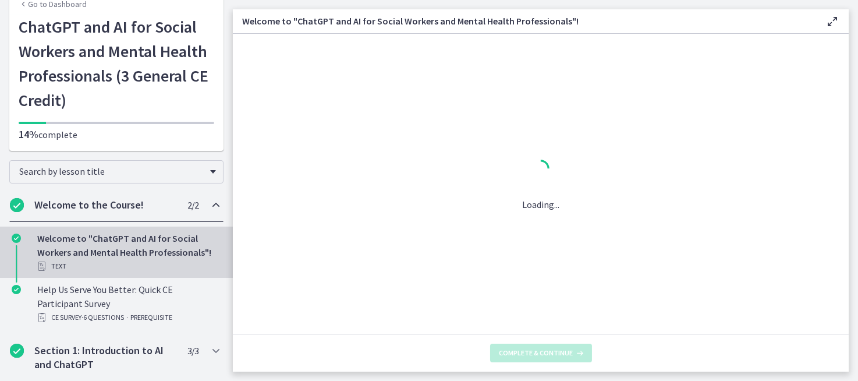
scroll to position [0, 0]
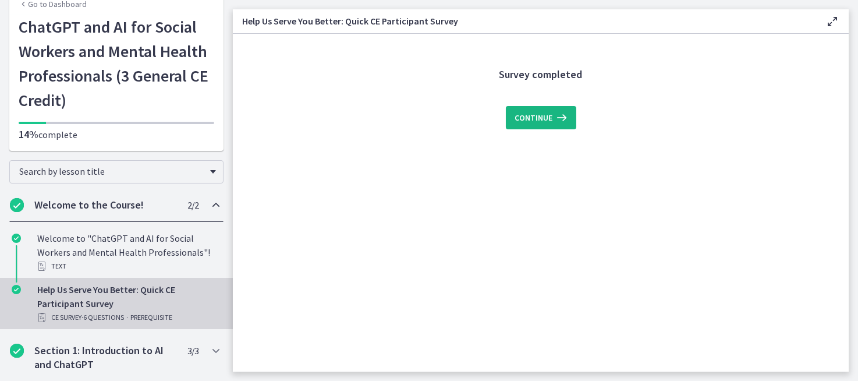
click at [538, 119] on span "Continue" at bounding box center [534, 118] width 38 height 14
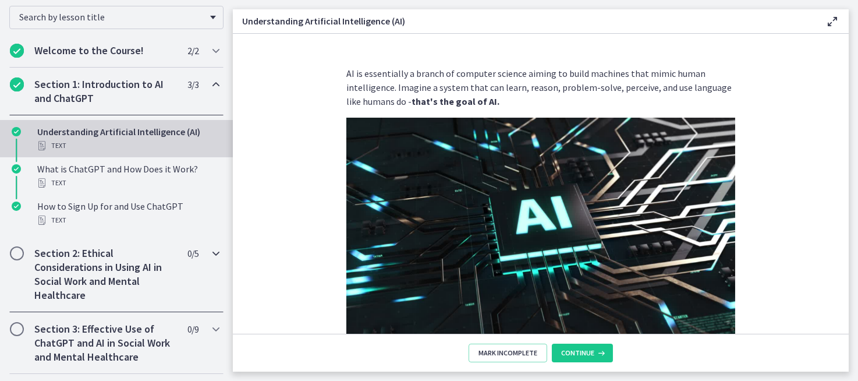
scroll to position [232, 0]
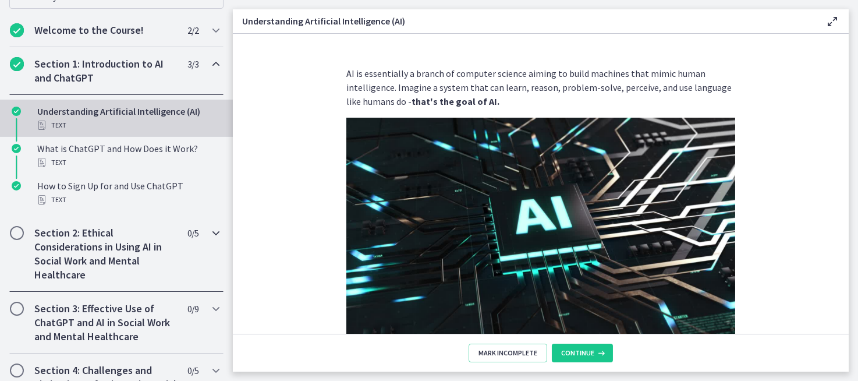
click at [96, 257] on h2 "Section 2: Ethical Considerations in Using AI in Social Work and Mental Healthc…" at bounding box center [105, 254] width 142 height 56
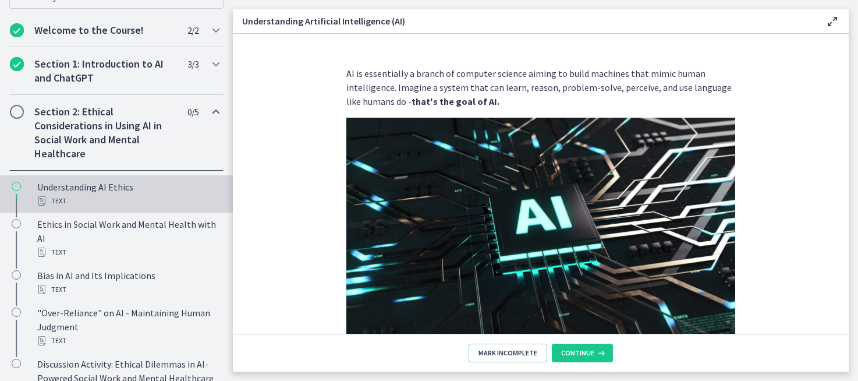
click at [43, 201] on icon "Chapters" at bounding box center [41, 200] width 9 height 9
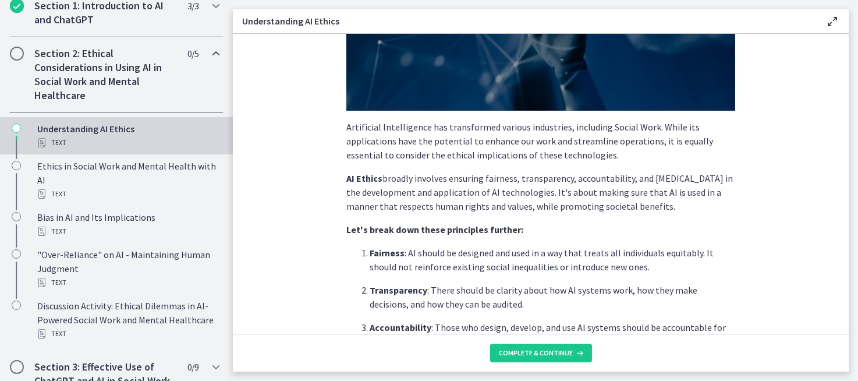
scroll to position [232, 0]
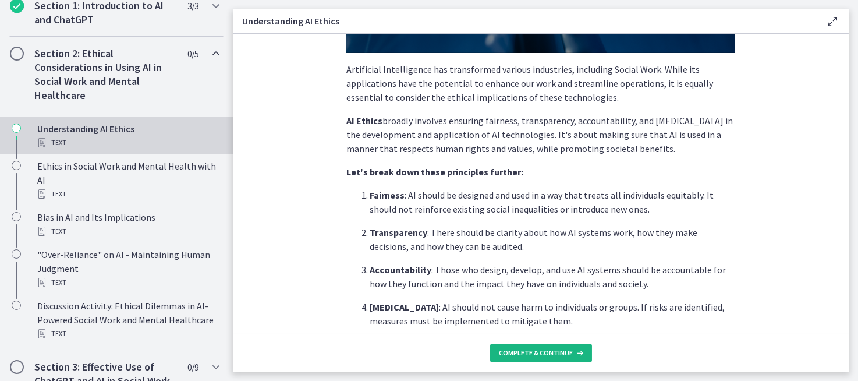
click at [540, 355] on span "Complete & continue" at bounding box center [537, 352] width 74 height 9
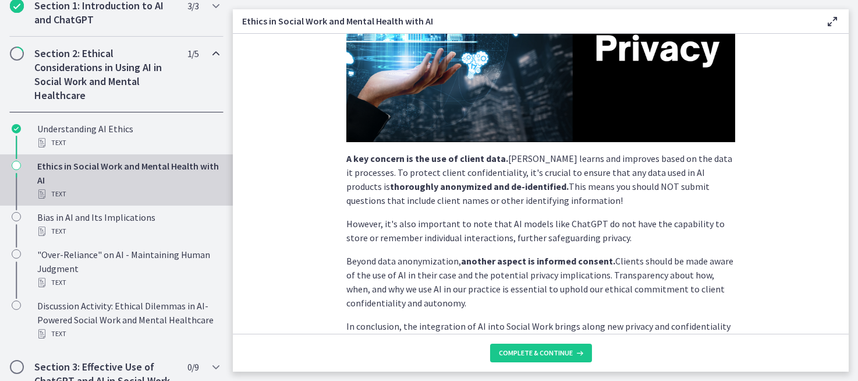
scroll to position [291, 0]
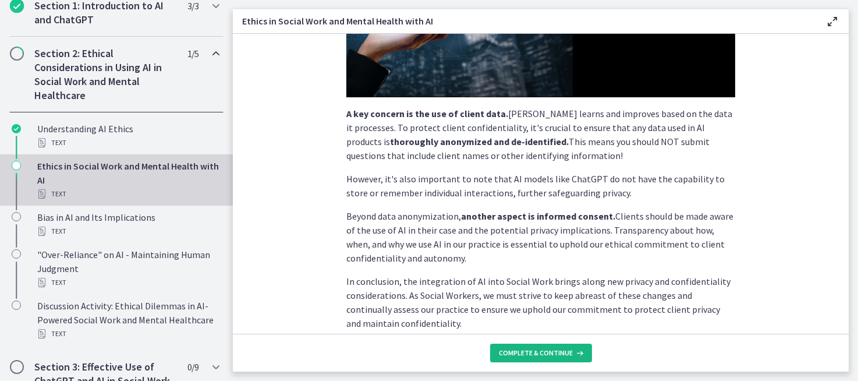
click at [522, 353] on span "Complete & continue" at bounding box center [537, 352] width 74 height 9
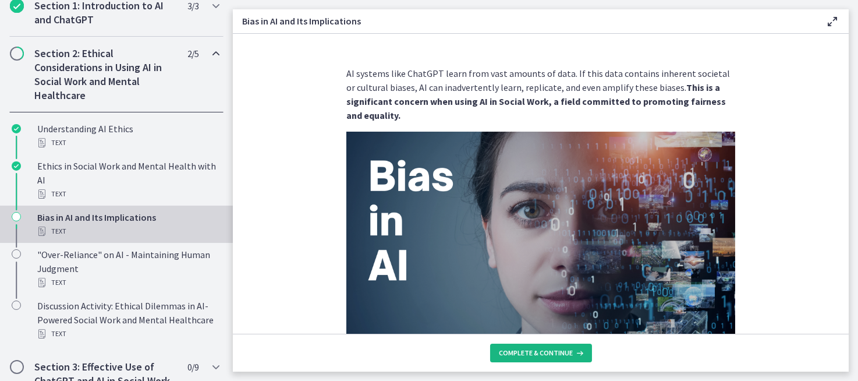
click at [522, 354] on span "Complete & continue" at bounding box center [537, 352] width 74 height 9
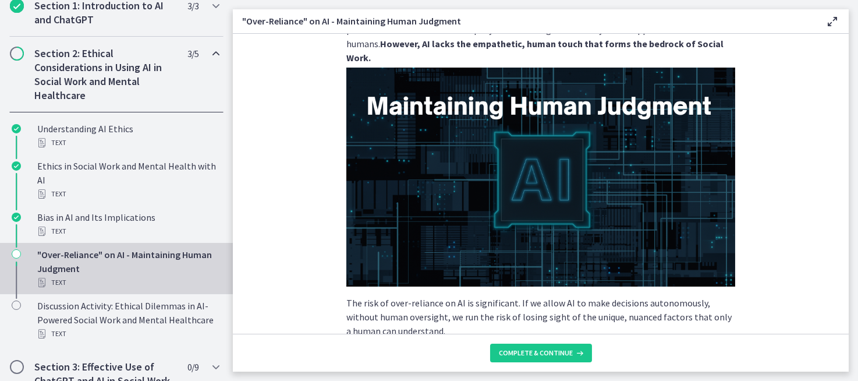
scroll to position [116, 0]
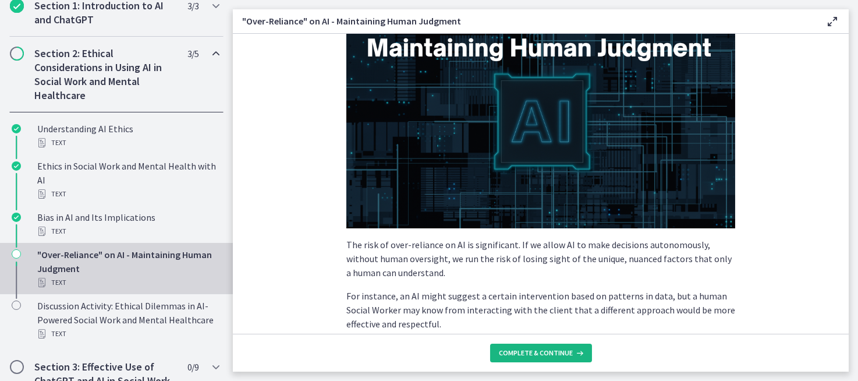
click at [534, 352] on span "Complete & continue" at bounding box center [537, 352] width 74 height 9
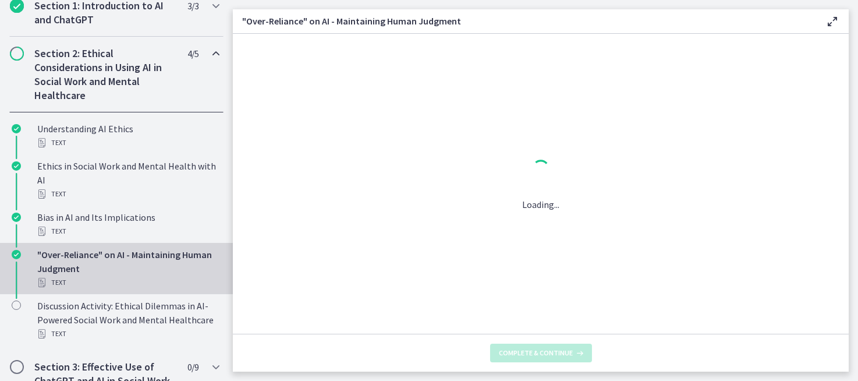
scroll to position [0, 0]
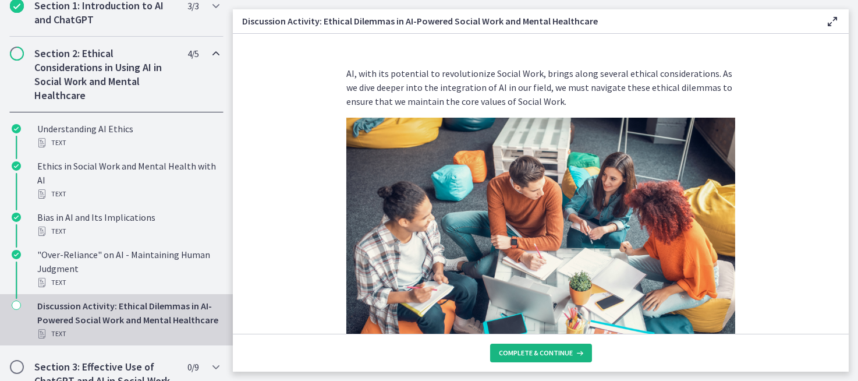
click at [542, 353] on span "Complete & continue" at bounding box center [537, 352] width 74 height 9
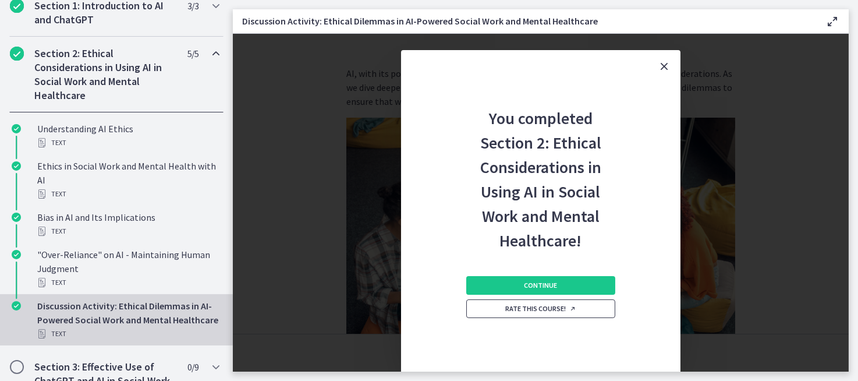
click at [539, 309] on span "Rate this course!" at bounding box center [541, 308] width 71 height 9
click at [514, 288] on button "Continue" at bounding box center [541, 285] width 149 height 19
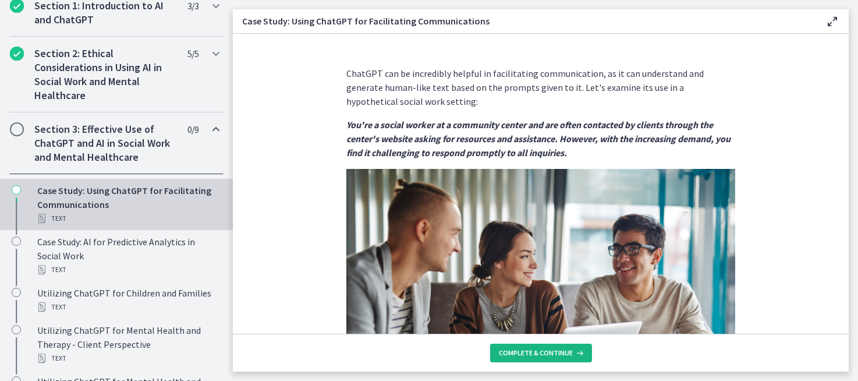
click at [531, 351] on span "Complete & continue" at bounding box center [537, 352] width 74 height 9
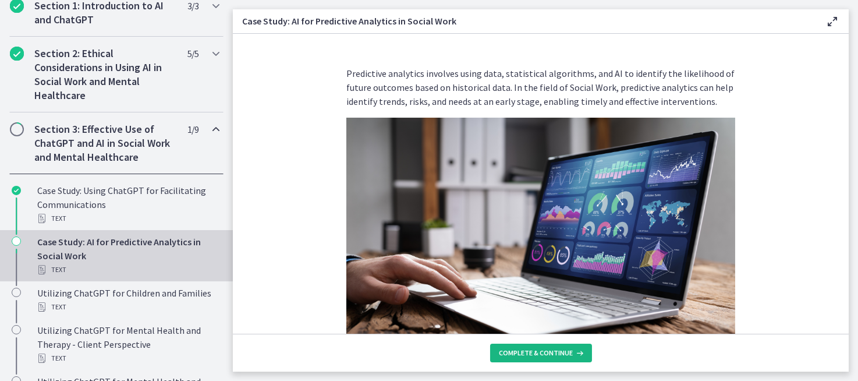
click at [531, 352] on span "Complete & continue" at bounding box center [537, 352] width 74 height 9
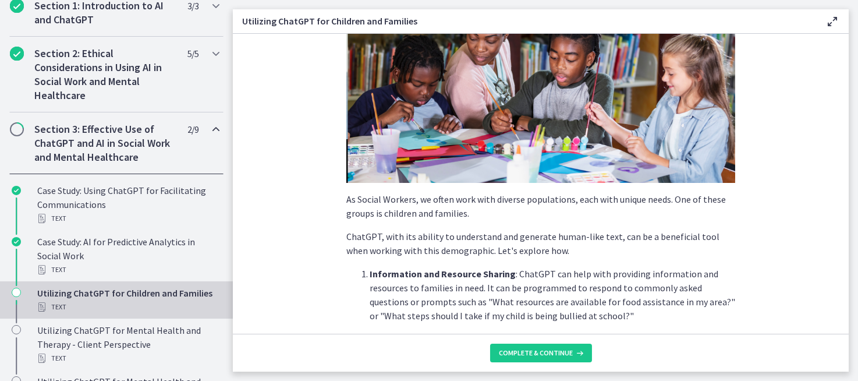
scroll to position [116, 0]
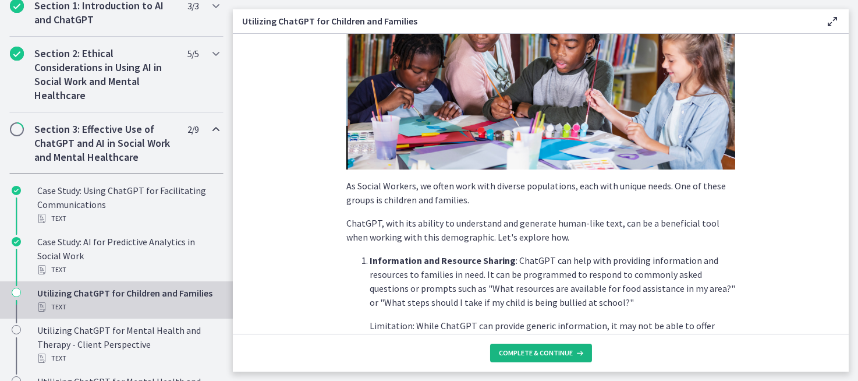
click at [531, 352] on span "Complete & continue" at bounding box center [537, 352] width 74 height 9
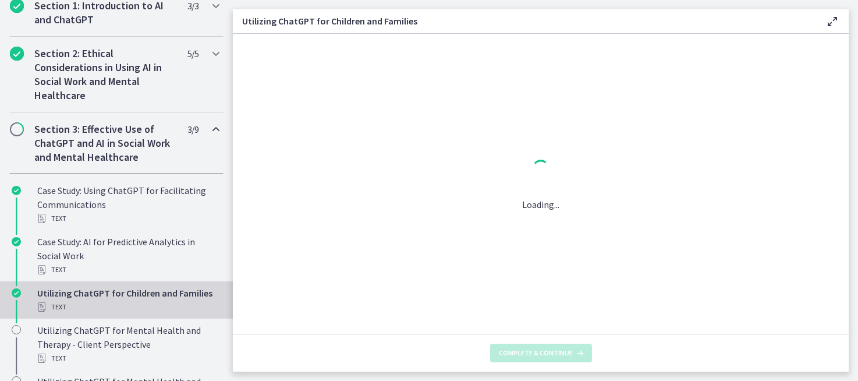
scroll to position [0, 0]
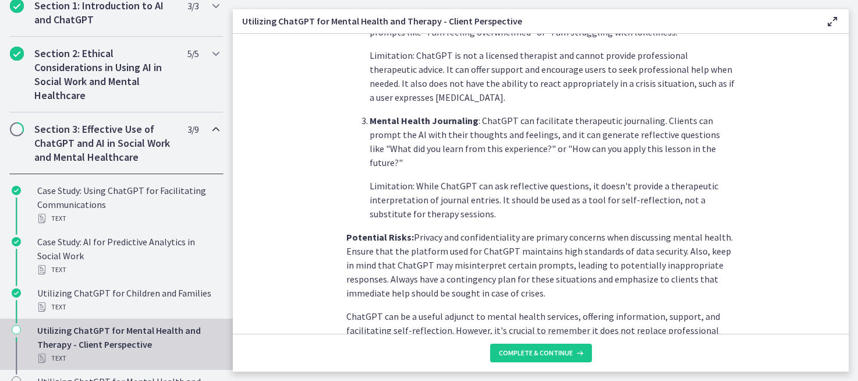
scroll to position [524, 0]
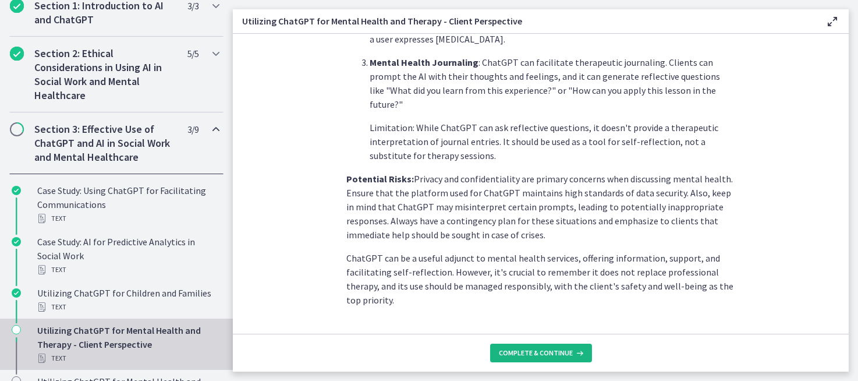
click at [534, 349] on span "Complete & continue" at bounding box center [537, 352] width 74 height 9
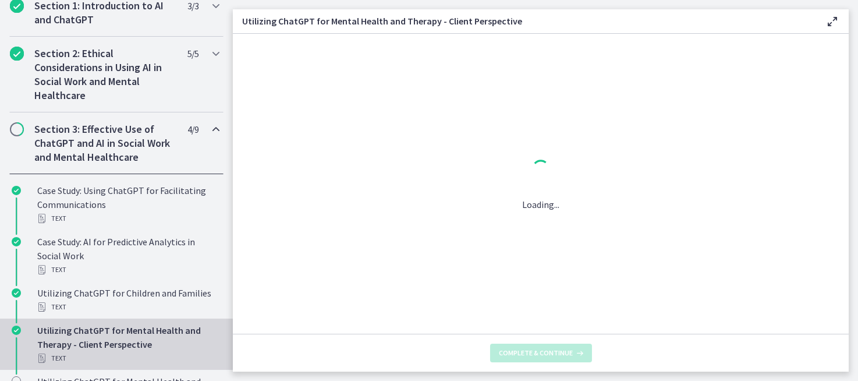
scroll to position [0, 0]
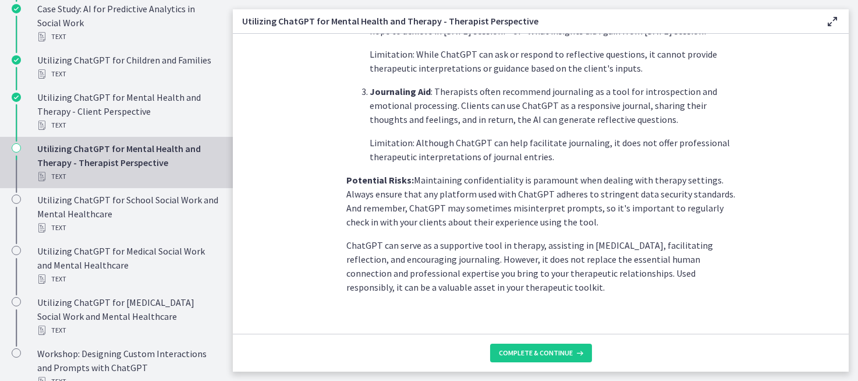
scroll to position [510, 0]
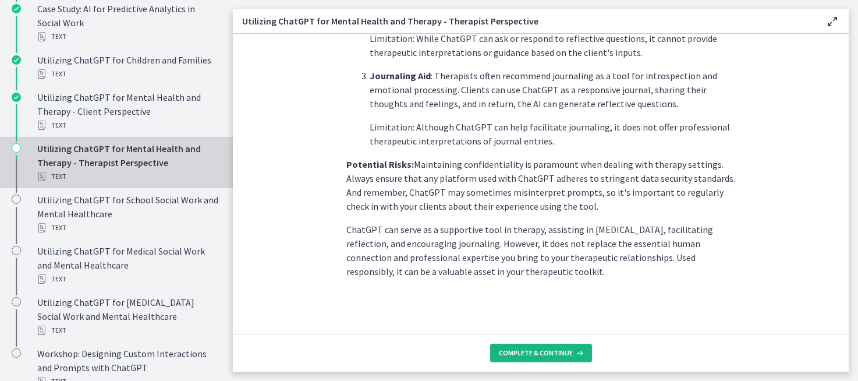
click at [556, 354] on span "Complete & continue" at bounding box center [537, 352] width 74 height 9
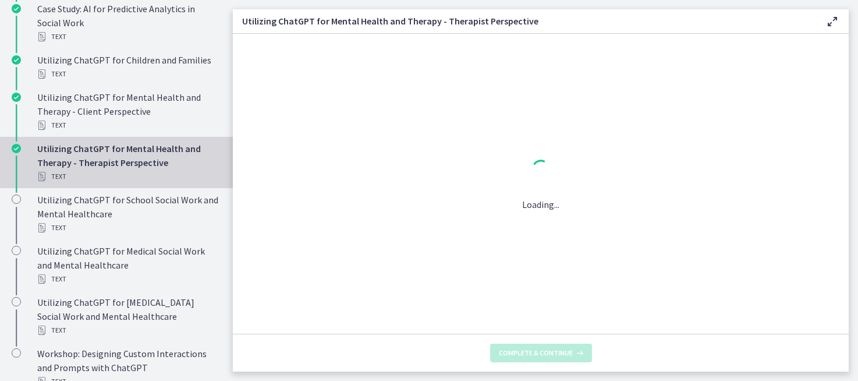
scroll to position [0, 0]
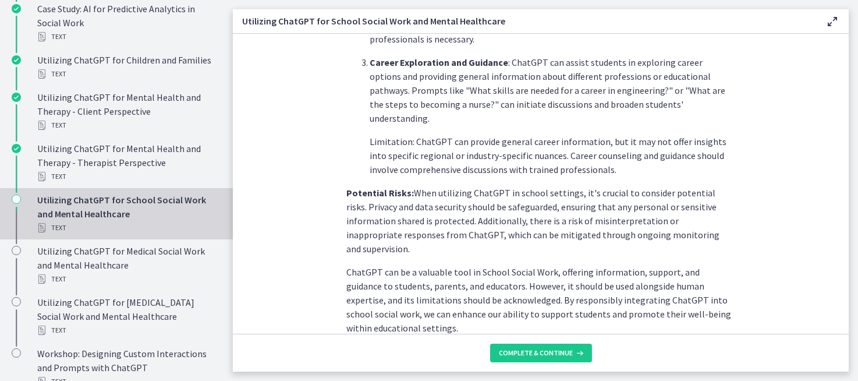
scroll to position [566, 0]
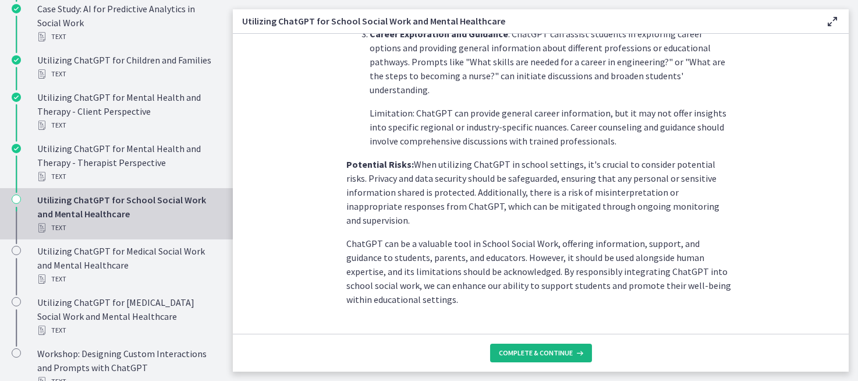
click at [537, 352] on span "Complete & continue" at bounding box center [537, 352] width 74 height 9
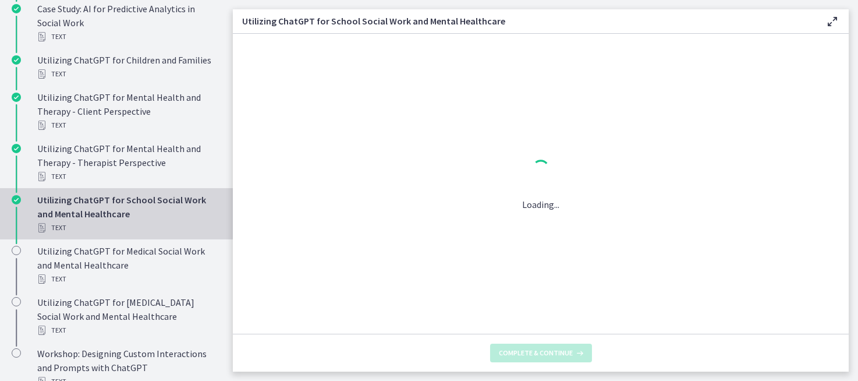
scroll to position [0, 0]
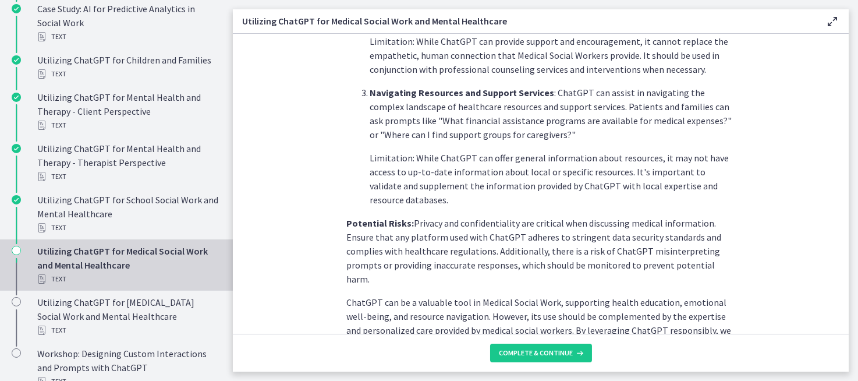
scroll to position [524, 0]
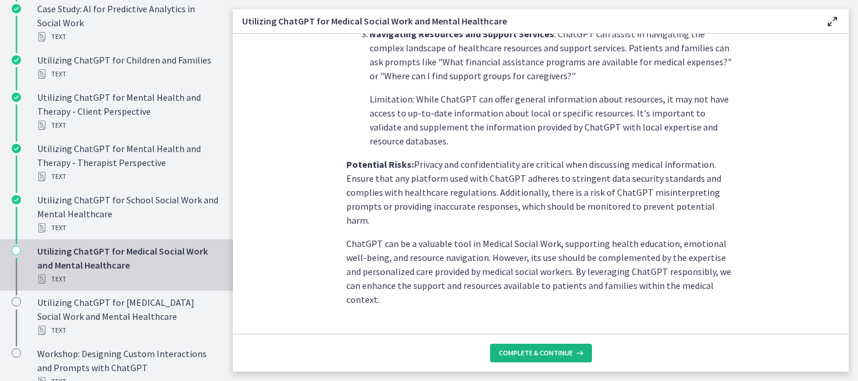
click at [547, 350] on span "Complete & continue" at bounding box center [537, 352] width 74 height 9
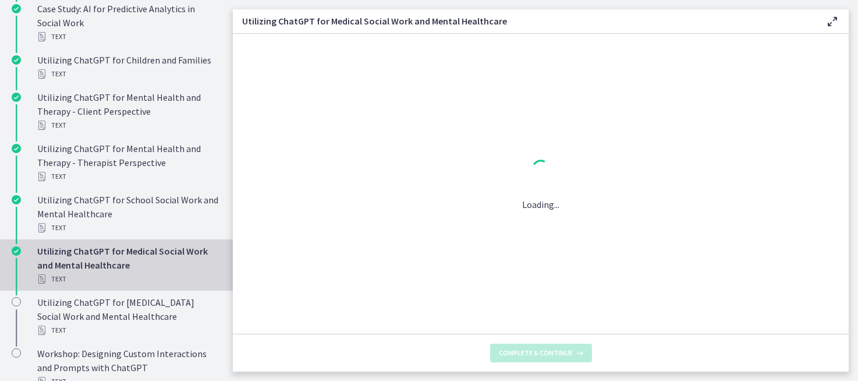
scroll to position [0, 0]
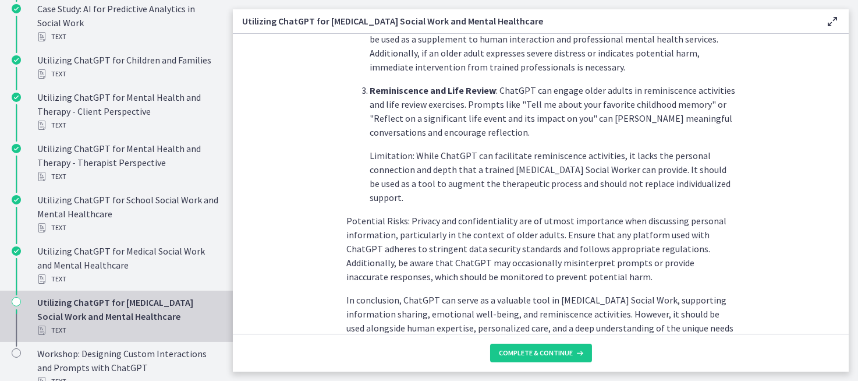
scroll to position [580, 0]
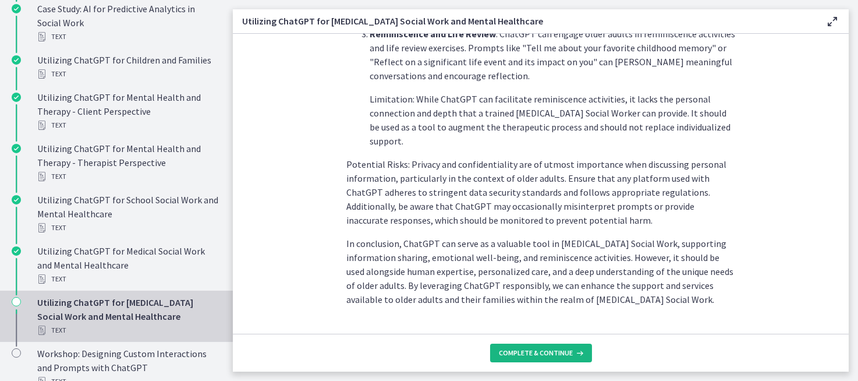
click at [538, 351] on span "Complete & continue" at bounding box center [537, 352] width 74 height 9
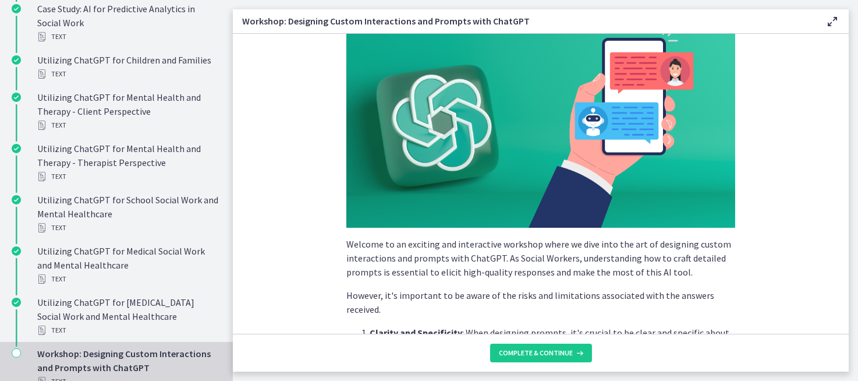
scroll to position [116, 0]
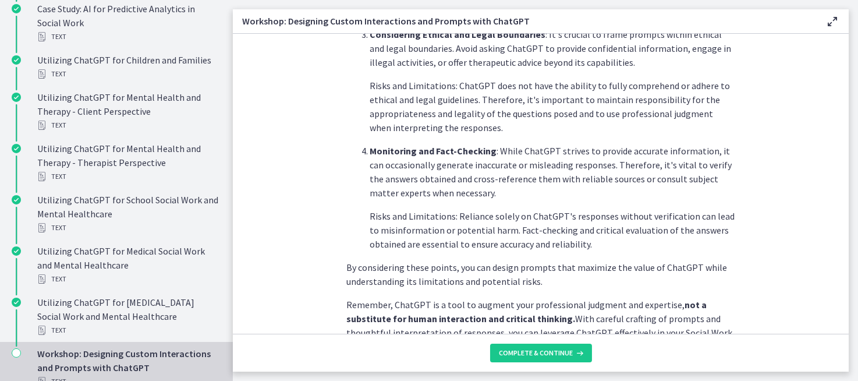
scroll to position [678, 0]
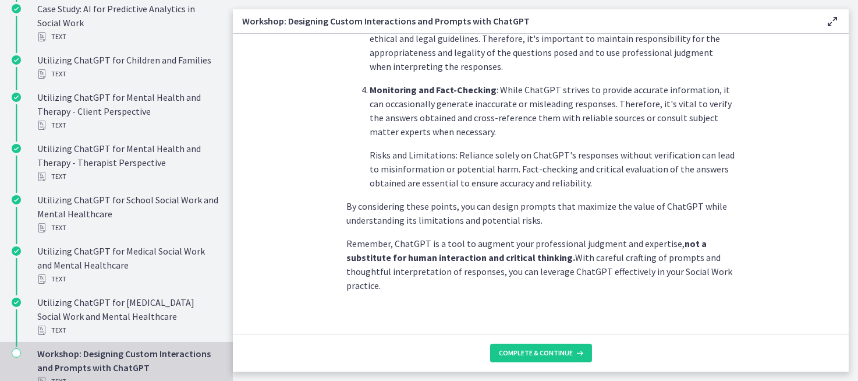
drag, startPoint x: 366, startPoint y: 271, endPoint x: 720, endPoint y: 200, distance: 361.2
copy div "Clarity and Specificity : When designing prompts, it's crucial to be clear and …"
click at [551, 356] on span "Complete & continue" at bounding box center [537, 352] width 74 height 9
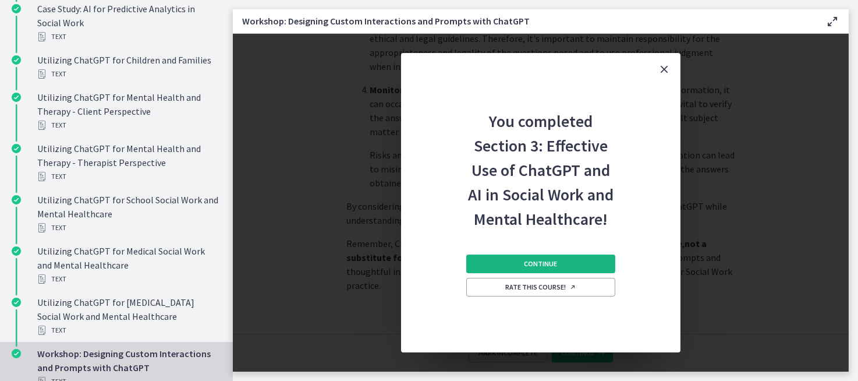
click at [529, 267] on span "Continue" at bounding box center [541, 263] width 33 height 9
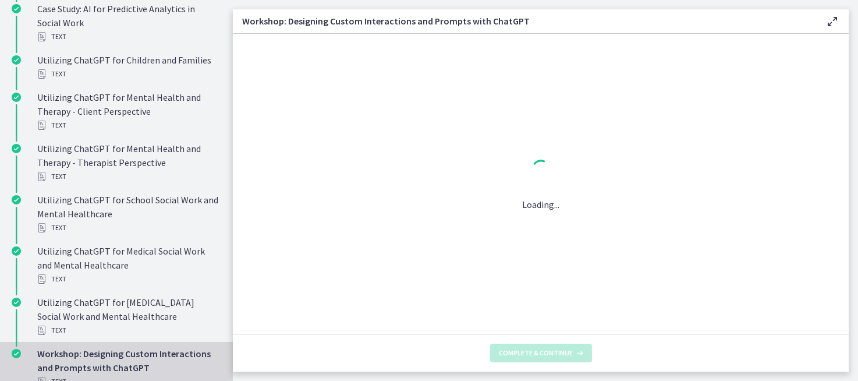
scroll to position [0, 0]
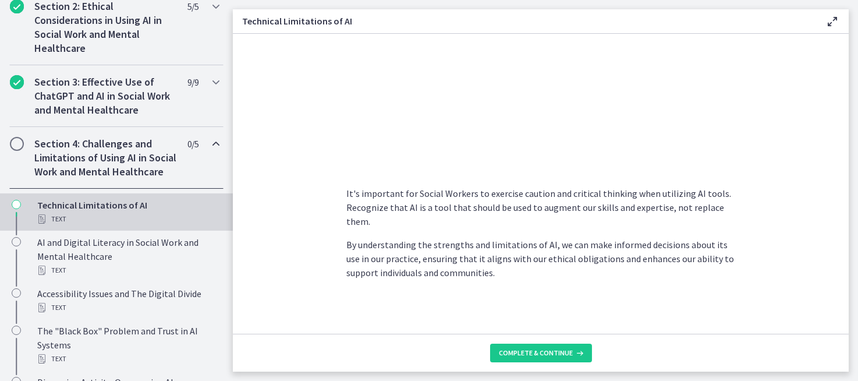
scroll to position [878, 0]
click at [514, 347] on button "Complete & continue" at bounding box center [541, 353] width 102 height 19
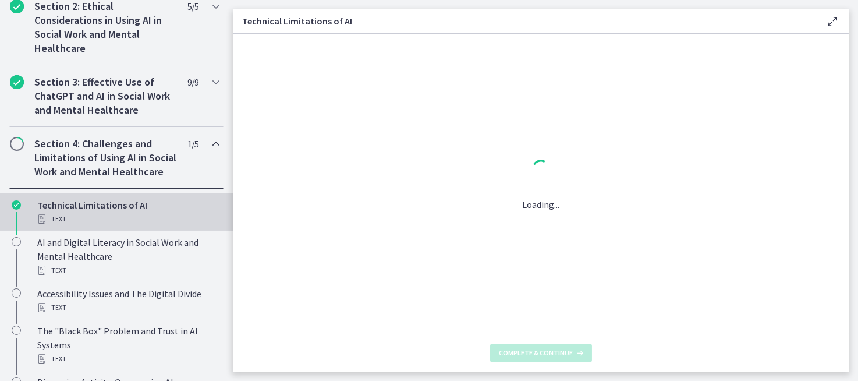
scroll to position [0, 0]
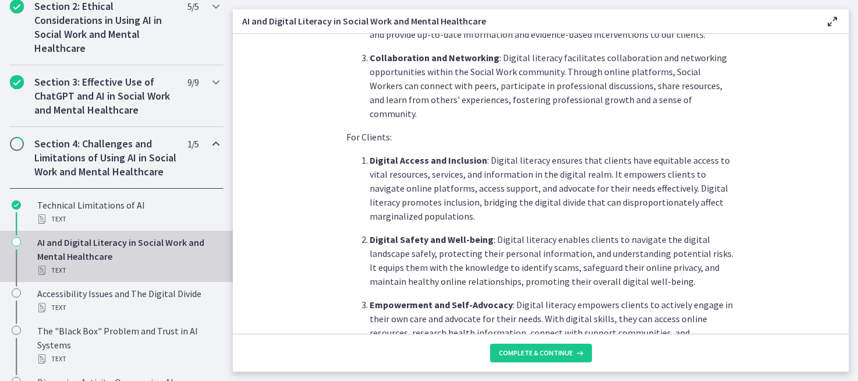
scroll to position [465, 0]
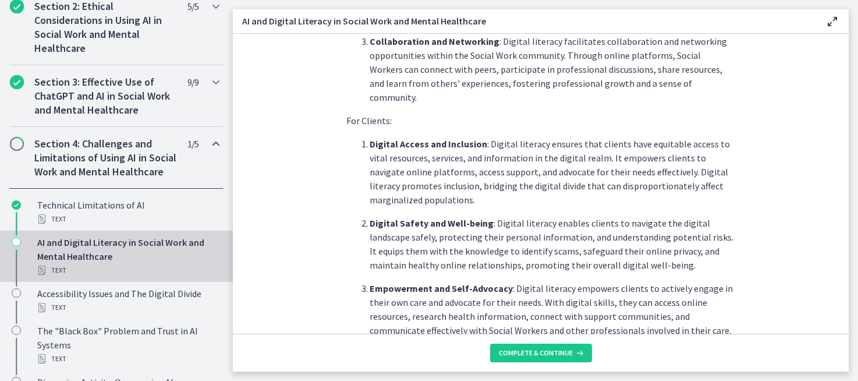
click at [156, 167] on h2 "Section 4: Challenges and Limitations of Using AI in Social Work and Mental Hea…" at bounding box center [105, 158] width 142 height 42
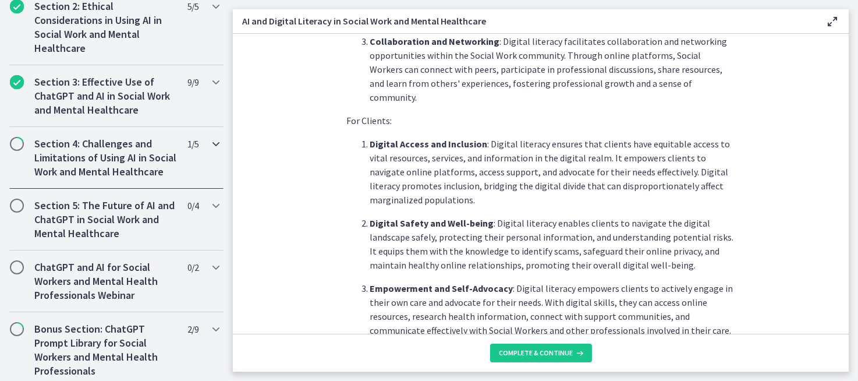
click at [71, 150] on h2 "Section 4: Challenges and Limitations of Using AI in Social Work and Mental Hea…" at bounding box center [105, 158] width 142 height 42
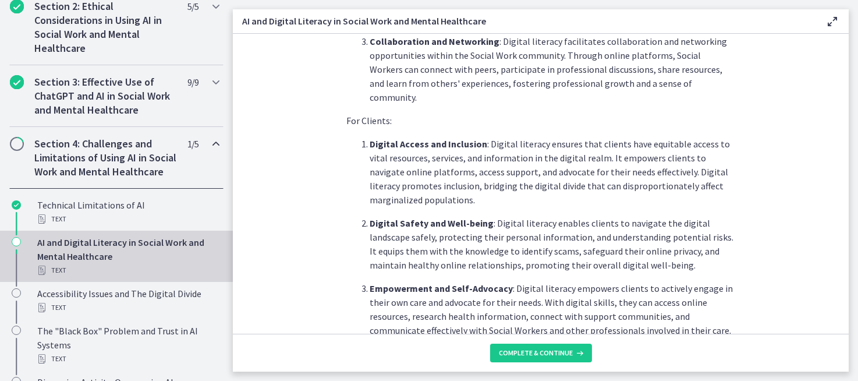
click at [23, 143] on span "Chapters" at bounding box center [17, 144] width 14 height 14
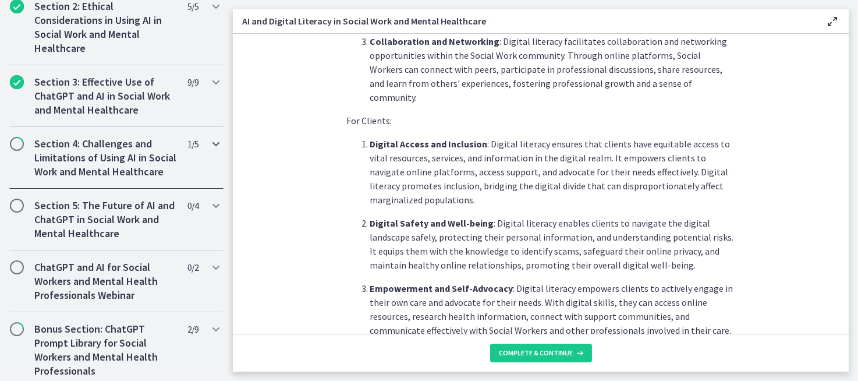
click at [209, 142] on icon "Chapters" at bounding box center [216, 144] width 14 height 14
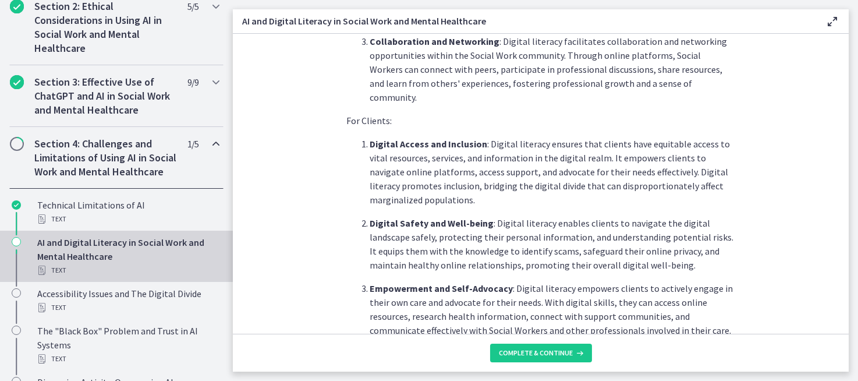
click at [135, 158] on h2 "Section 4: Challenges and Limitations of Using AI in Social Work and Mental Hea…" at bounding box center [105, 158] width 142 height 42
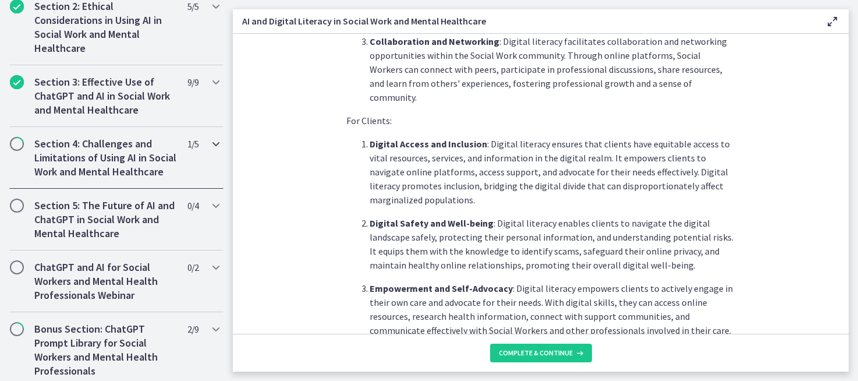
click at [188, 143] on span "1 / 5 Completed" at bounding box center [193, 144] width 11 height 14
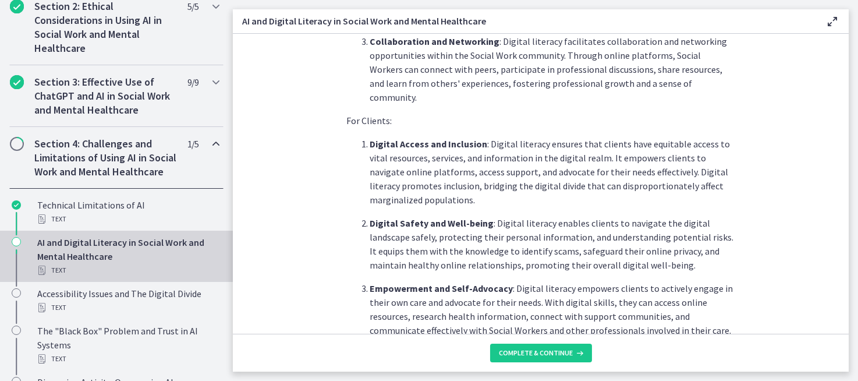
click at [188, 143] on span "1 / 5 Completed" at bounding box center [193, 144] width 11 height 14
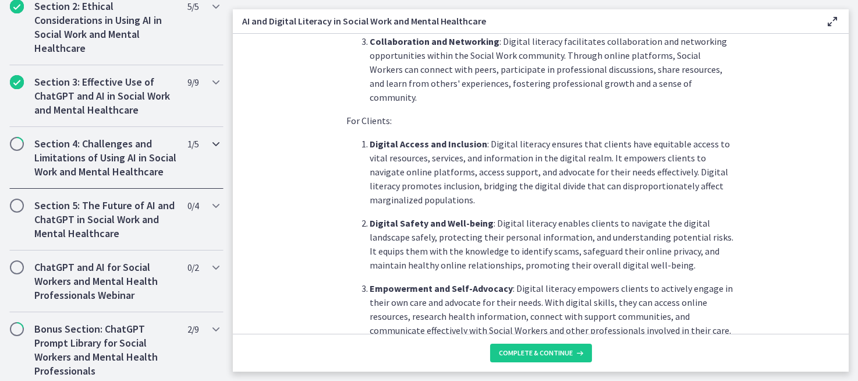
click at [188, 143] on span "1 / 5 Completed" at bounding box center [193, 144] width 11 height 14
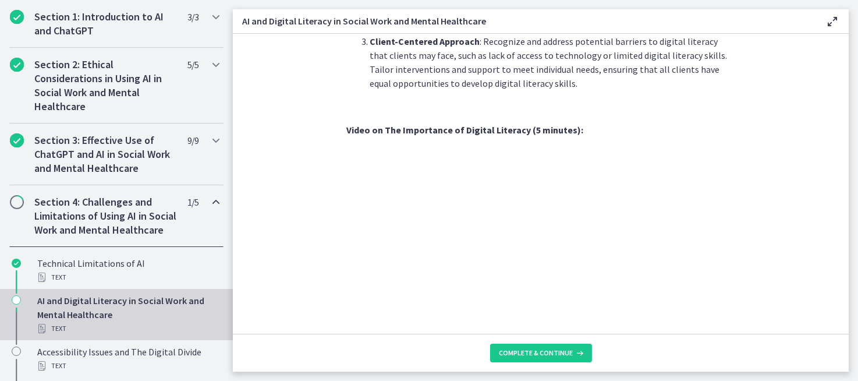
scroll to position [990, 0]
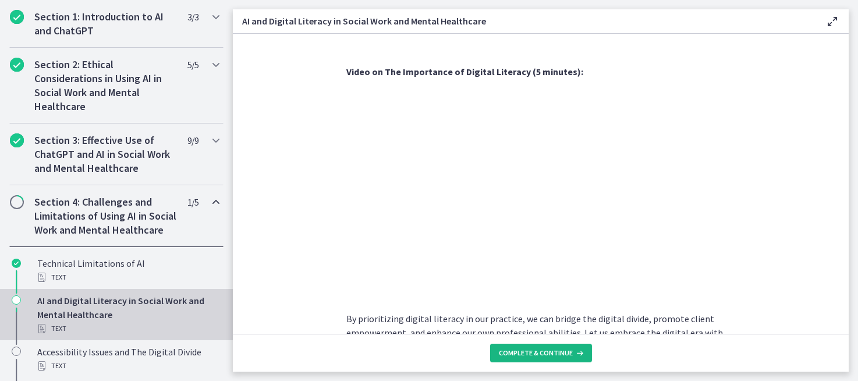
click at [513, 354] on span "Complete & continue" at bounding box center [537, 352] width 74 height 9
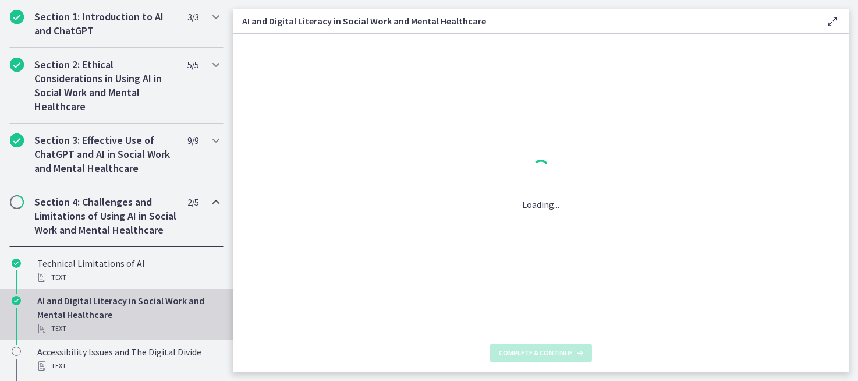
scroll to position [0, 0]
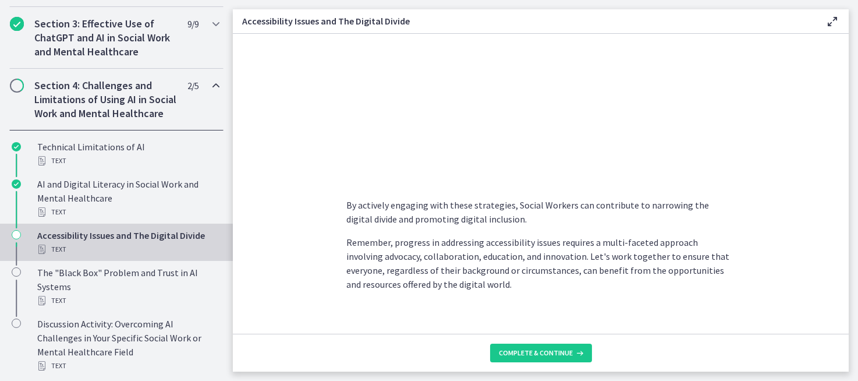
scroll to position [1041, 0]
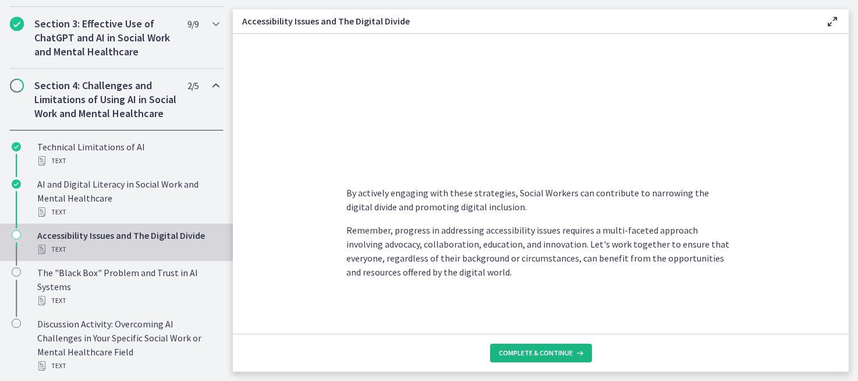
click at [520, 355] on span "Complete & continue" at bounding box center [537, 352] width 74 height 9
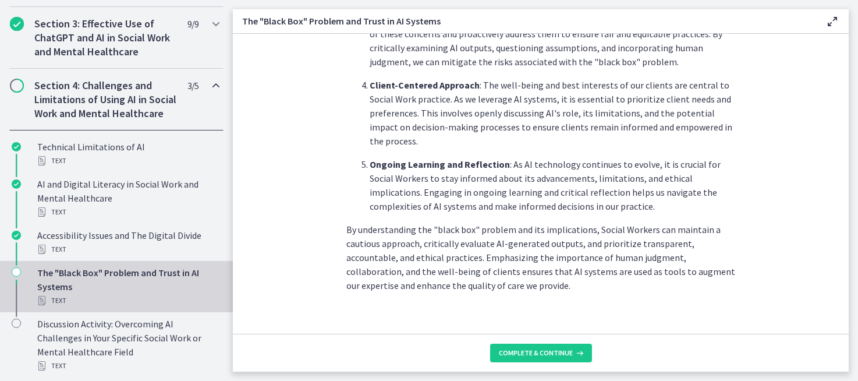
scroll to position [622, 0]
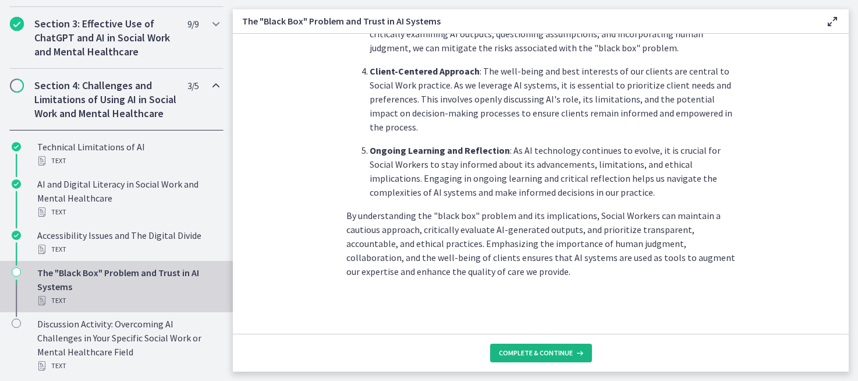
click at [524, 348] on span "Complete & continue" at bounding box center [537, 352] width 74 height 9
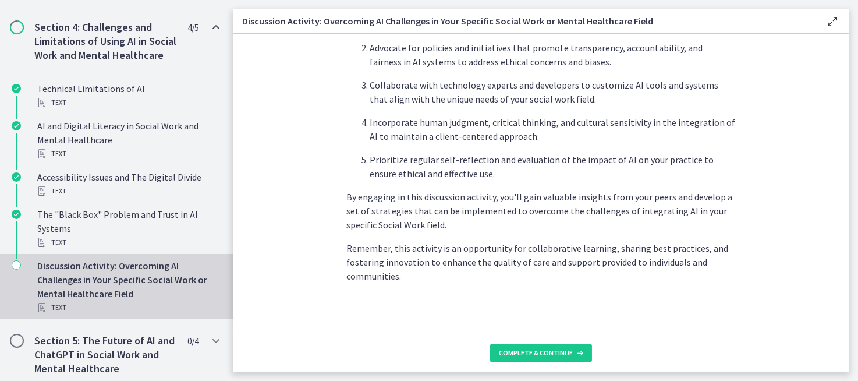
scroll to position [762, 0]
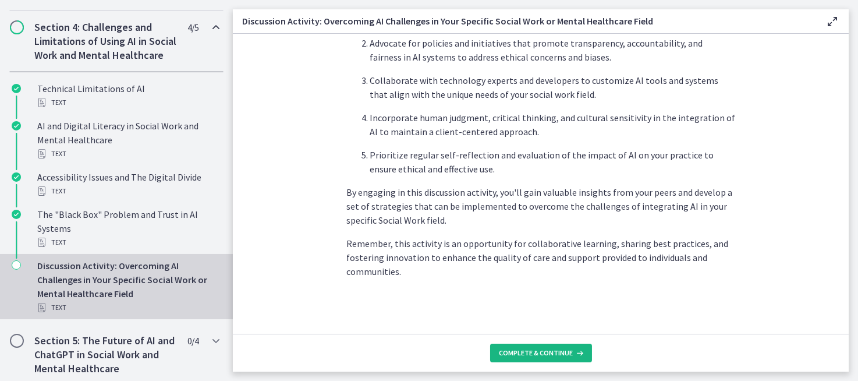
click at [522, 356] on span "Complete & continue" at bounding box center [537, 352] width 74 height 9
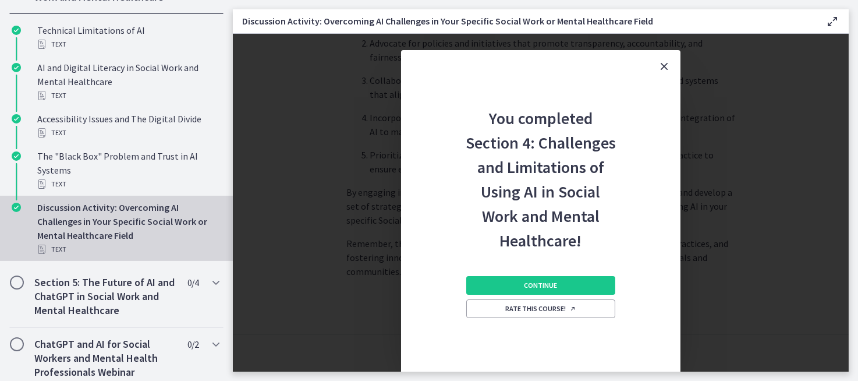
scroll to position [571, 0]
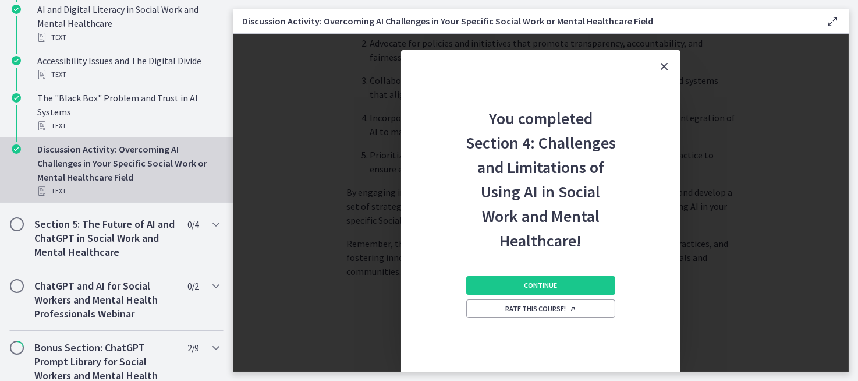
click at [661, 62] on icon "Close" at bounding box center [665, 66] width 14 height 14
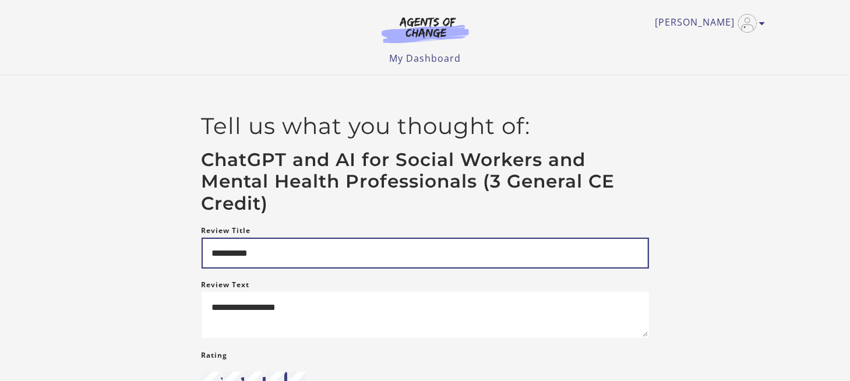
drag, startPoint x: 281, startPoint y: 257, endPoint x: 202, endPoint y: 263, distance: 79.4
click at [202, 263] on input "**********" at bounding box center [425, 253] width 447 height 31
type input "*********"
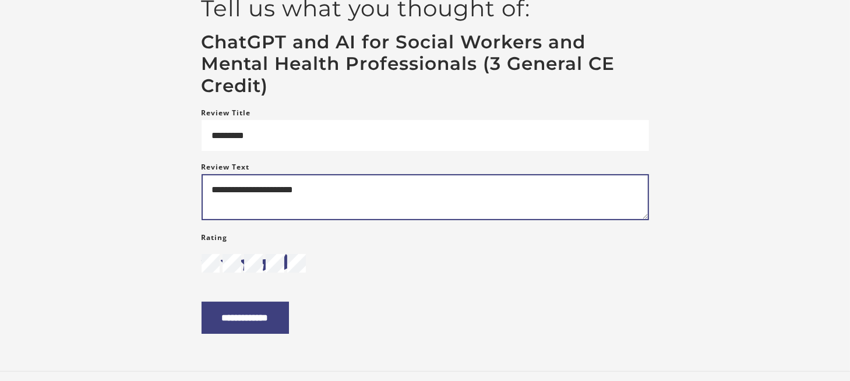
scroll to position [175, 0]
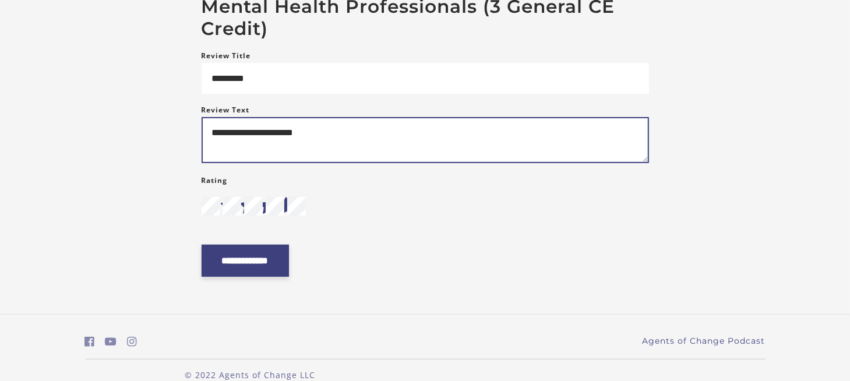
type textarea "**********"
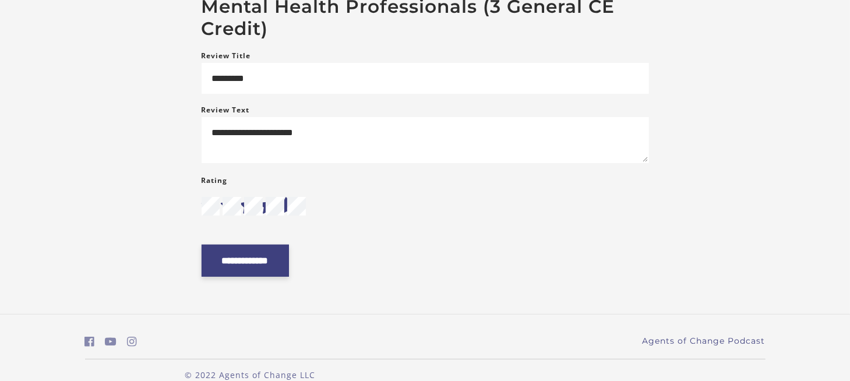
click at [275, 261] on input "**********" at bounding box center [245, 261] width 87 height 32
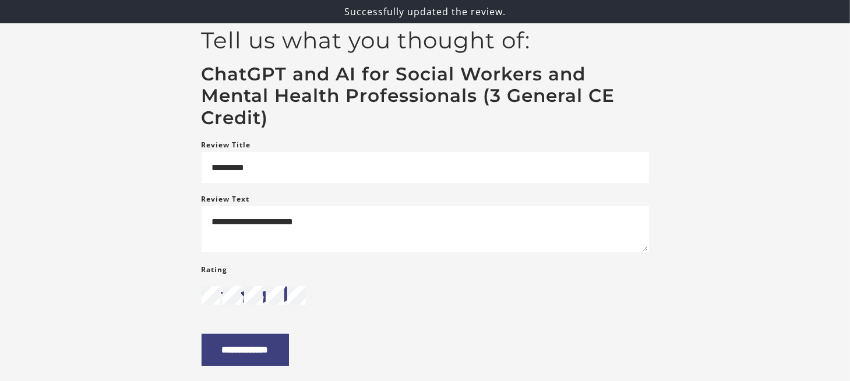
scroll to position [116, 0]
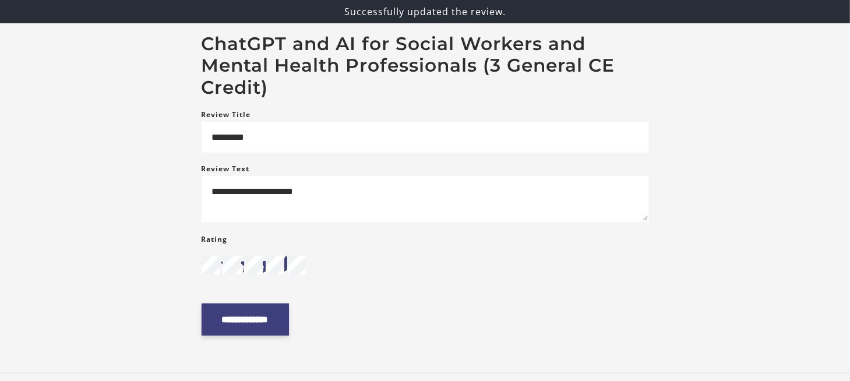
click at [265, 321] on input "**********" at bounding box center [245, 319] width 87 height 32
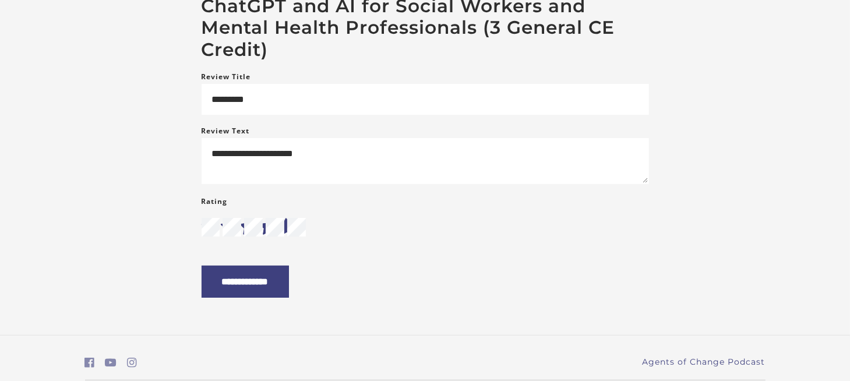
scroll to position [175, 0]
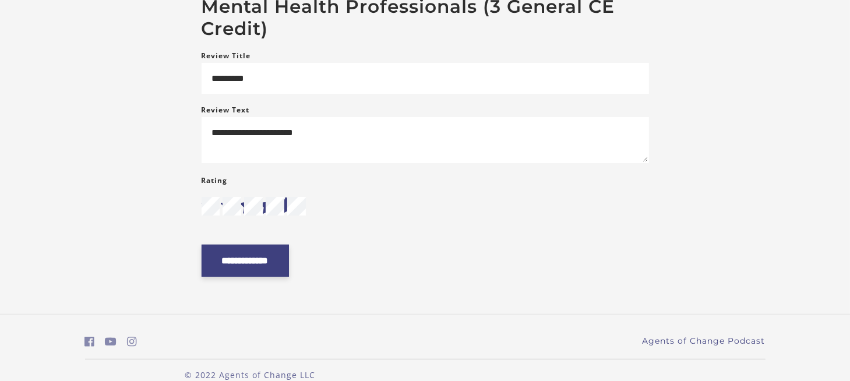
click at [239, 261] on input "**********" at bounding box center [245, 261] width 87 height 32
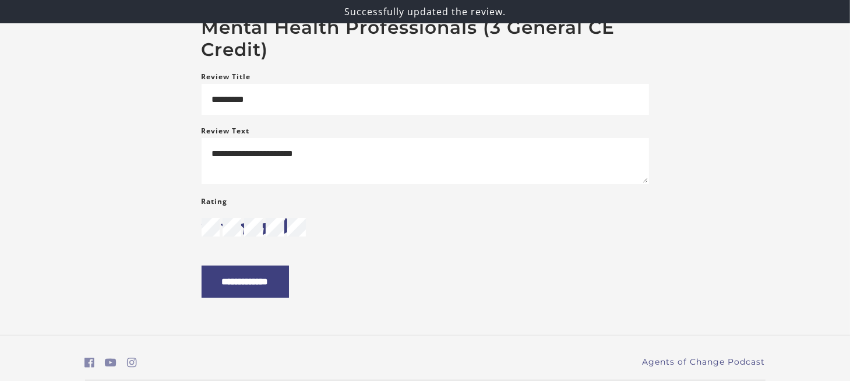
scroll to position [196, 0]
